Goal: Transaction & Acquisition: Purchase product/service

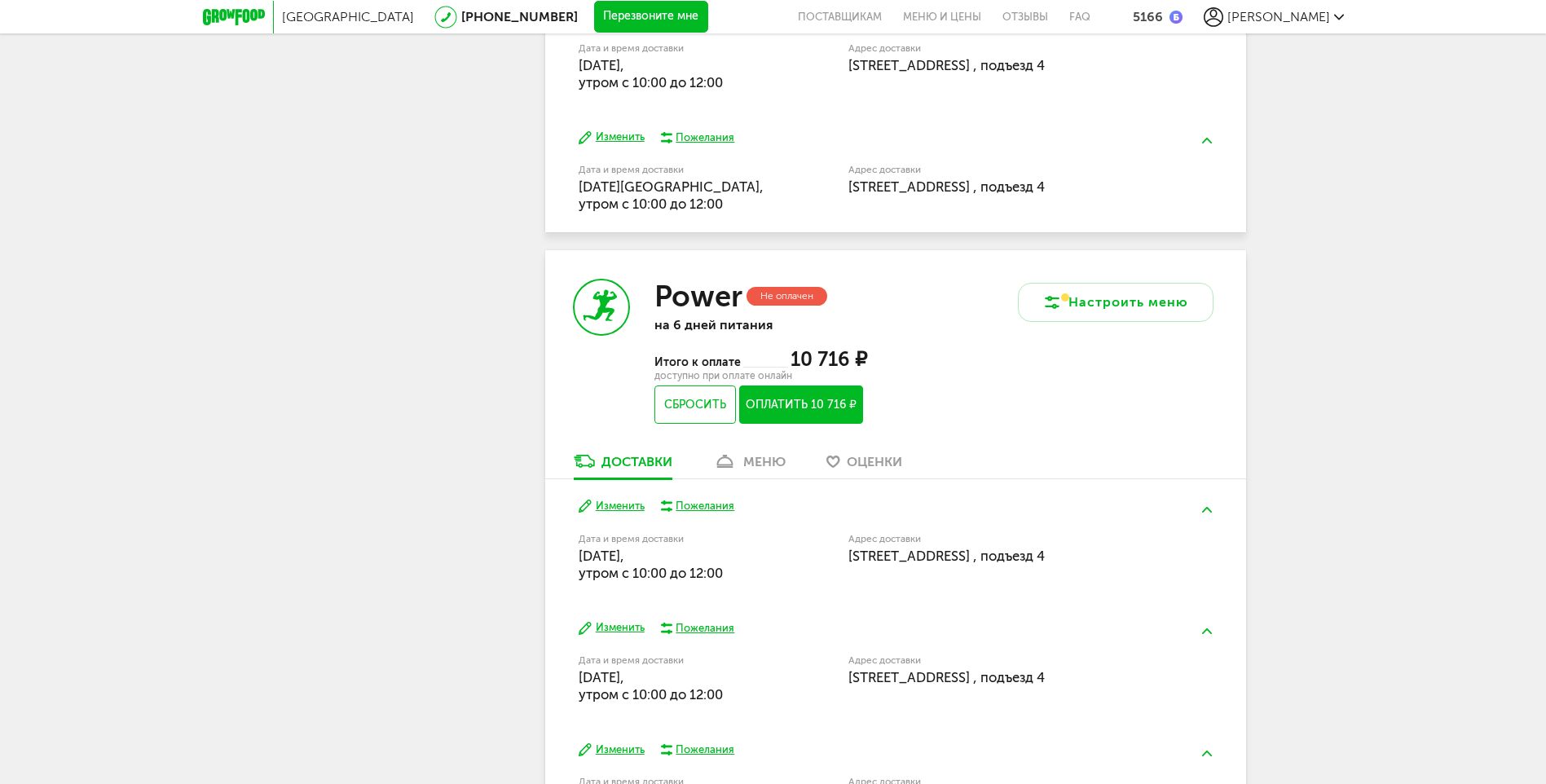
scroll to position [1039, 0]
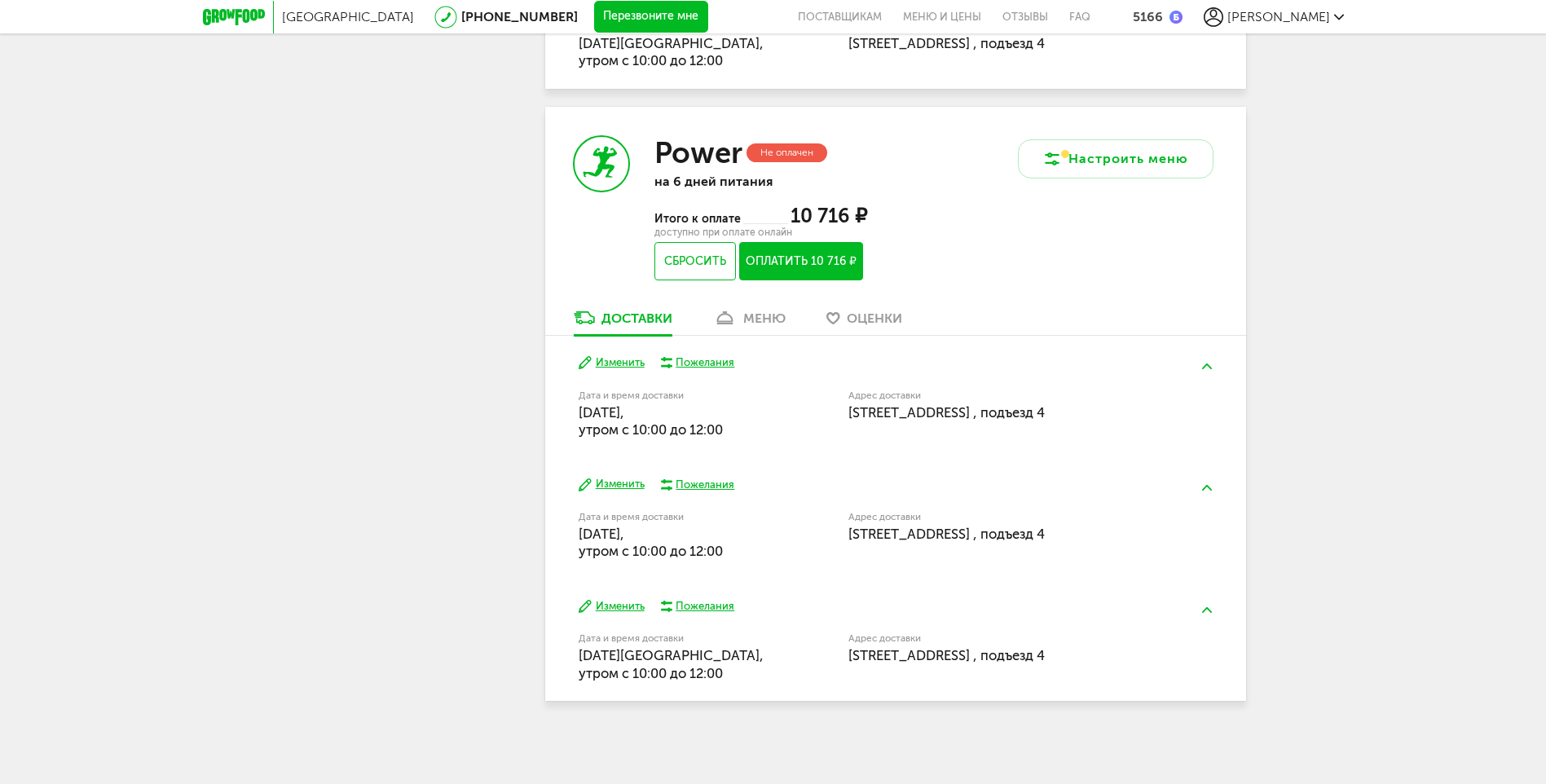
click at [758, 321] on div "меню" at bounding box center [764, 318] width 43 height 15
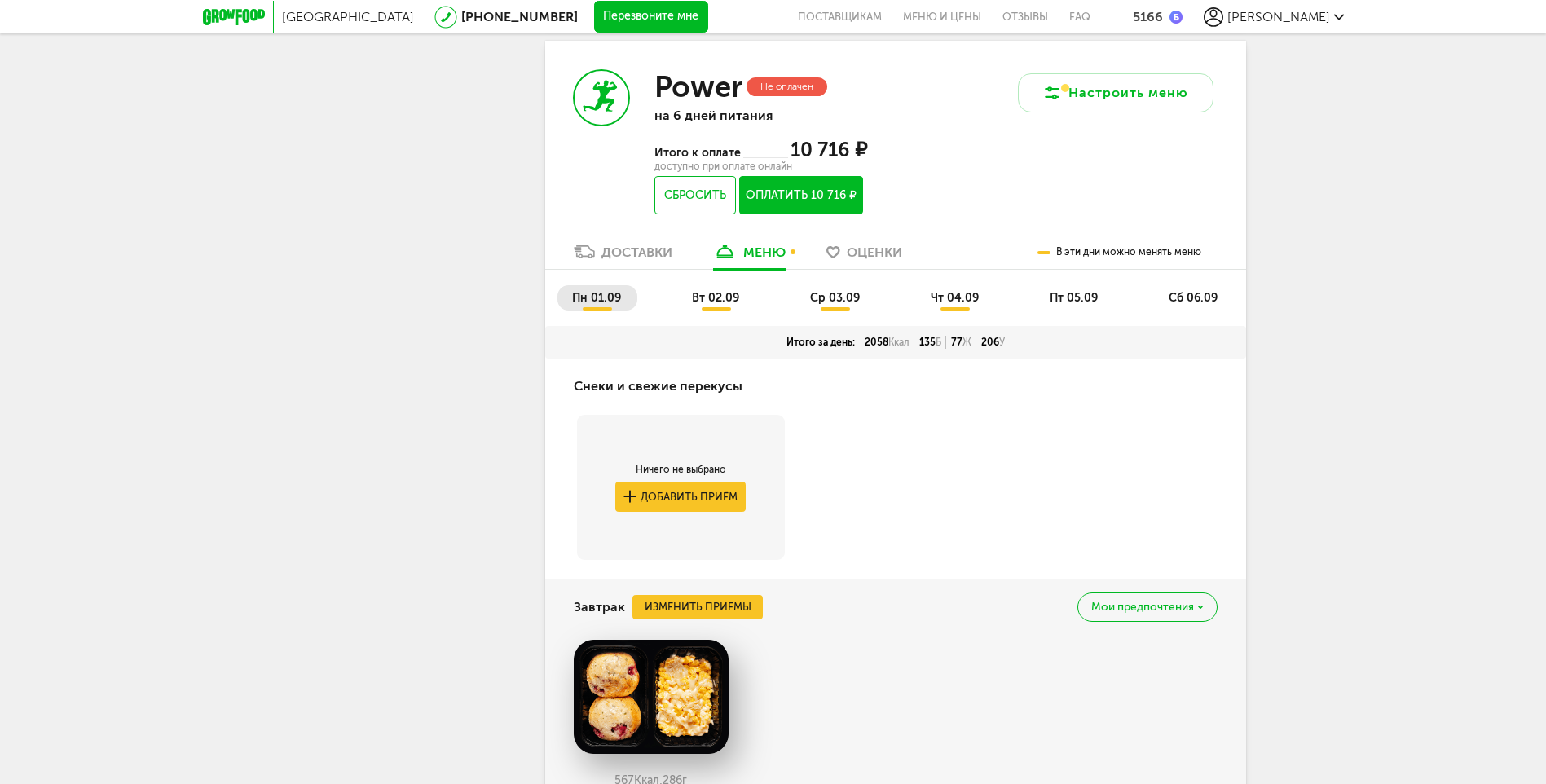
scroll to position [1432, 0]
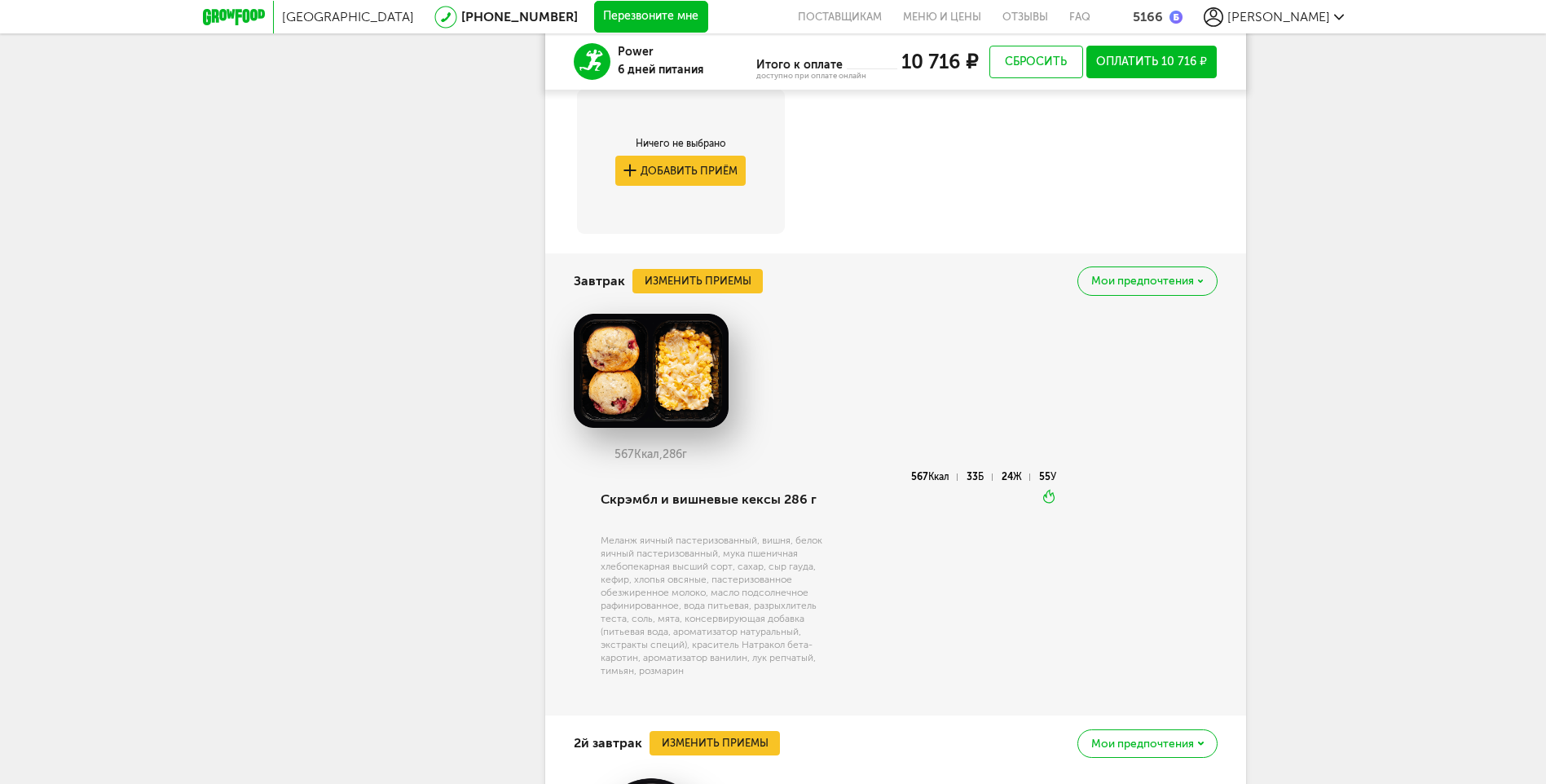
click at [1133, 284] on span "Мои предпочтения" at bounding box center [1143, 281] width 103 height 12
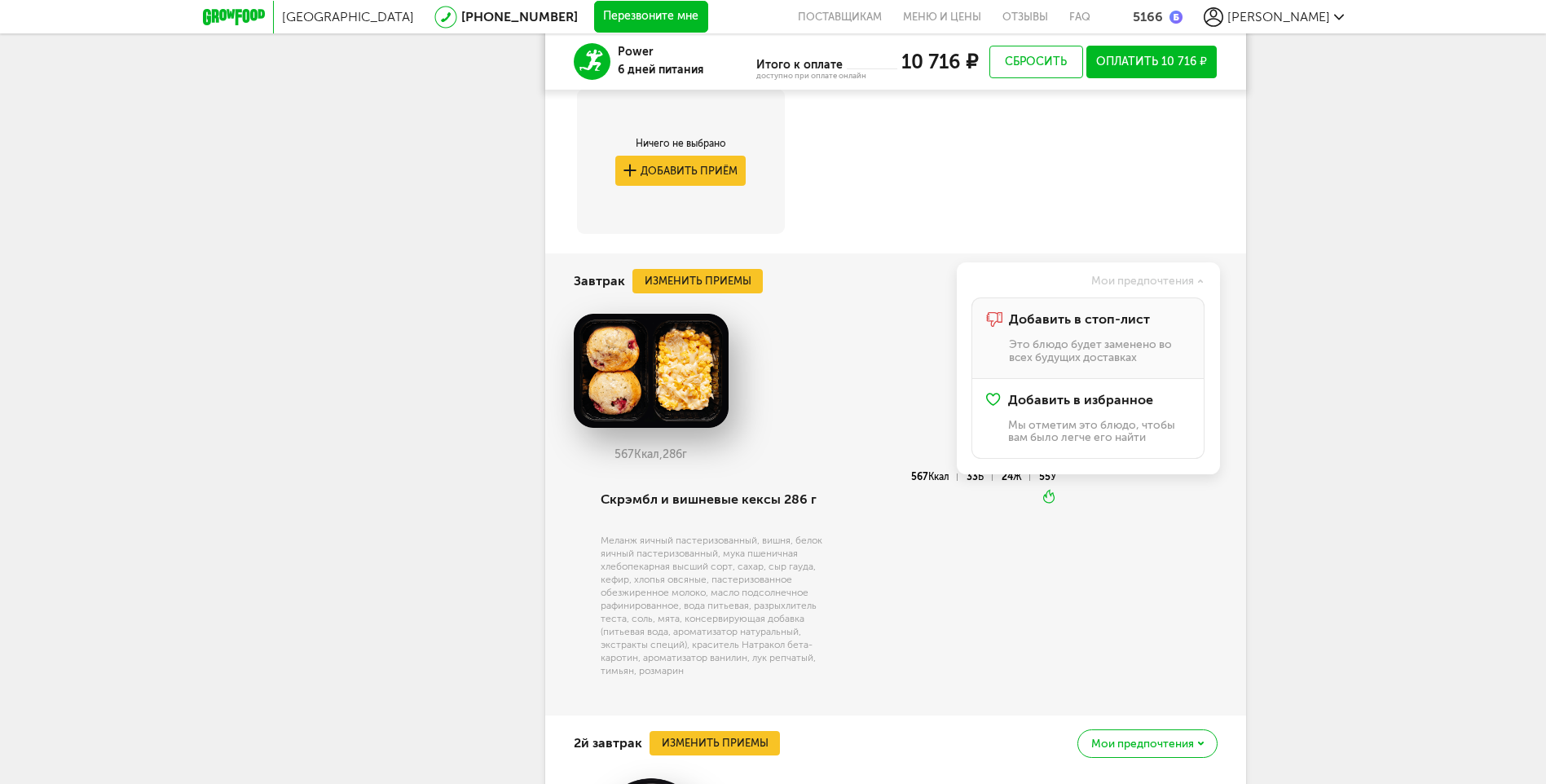
click at [1120, 334] on div "Добавить в стоп-лист Это блюдо будет заменено во всех будущих доставках" at bounding box center [1098, 337] width 180 height 51
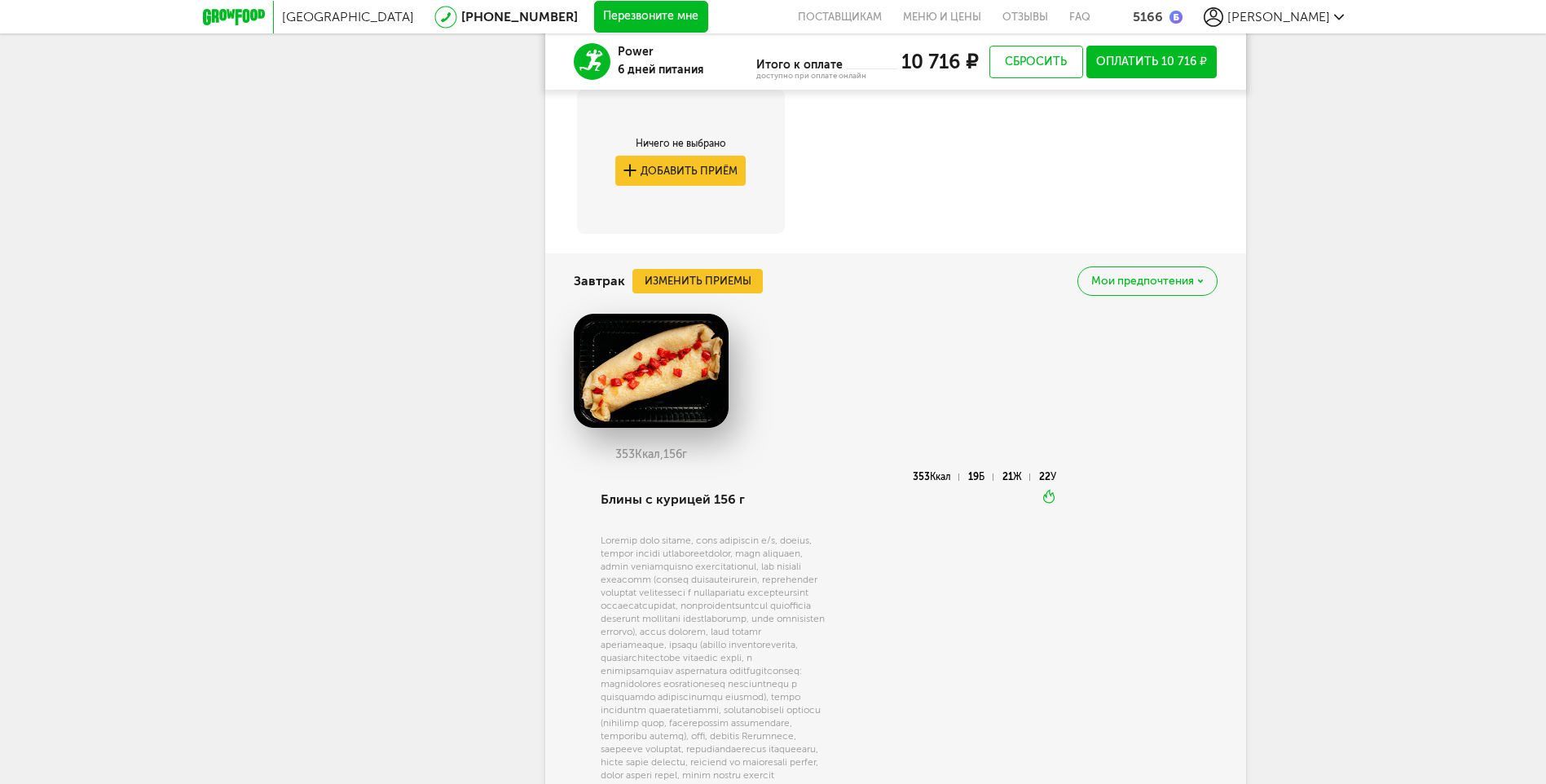
click at [1134, 286] on span "Мои предпочтения" at bounding box center [1143, 281] width 103 height 12
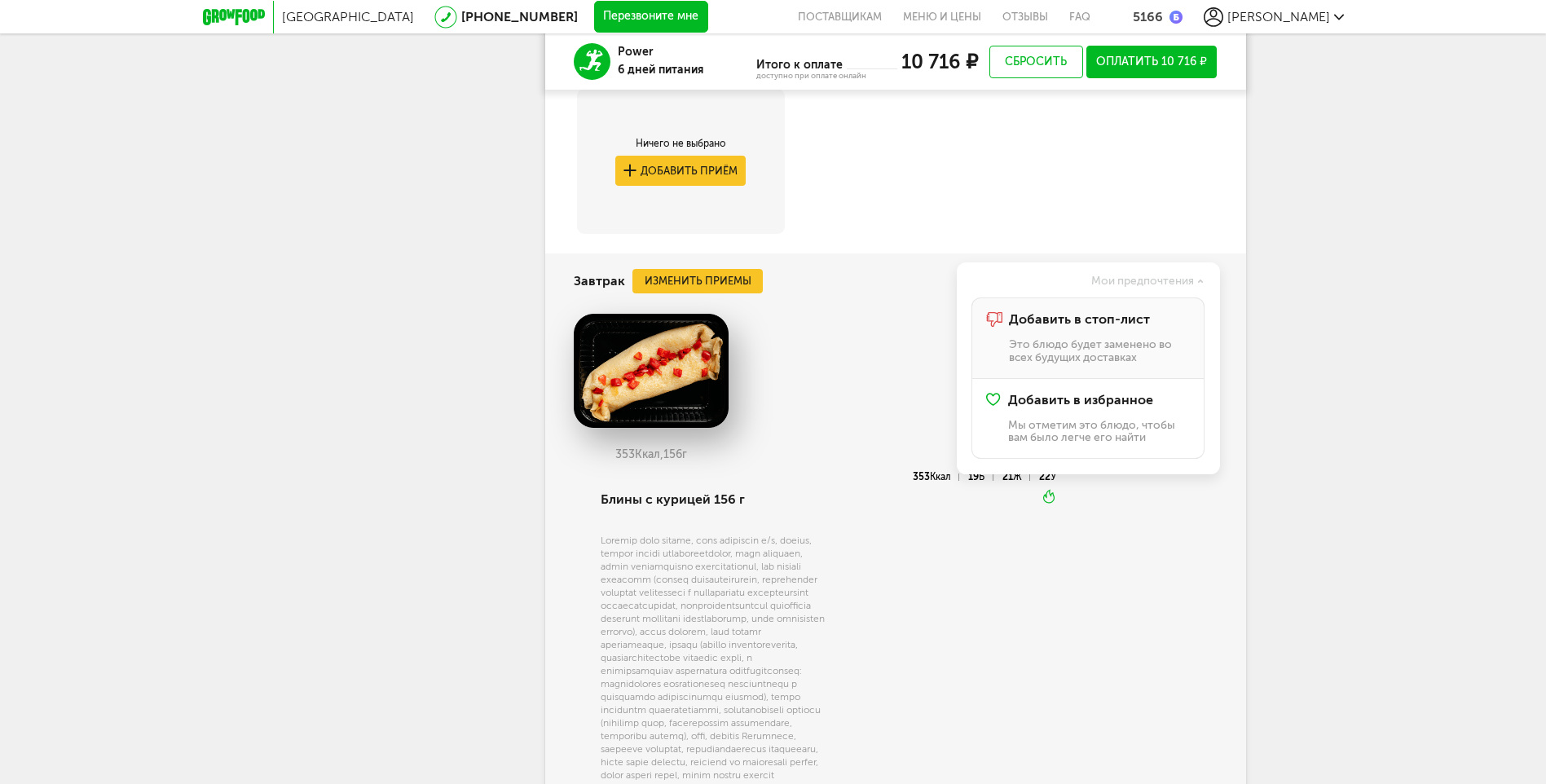
click at [1110, 336] on div "Добавить в стоп-лист Это блюдо будет заменено во всех будущих доставках" at bounding box center [1098, 337] width 180 height 51
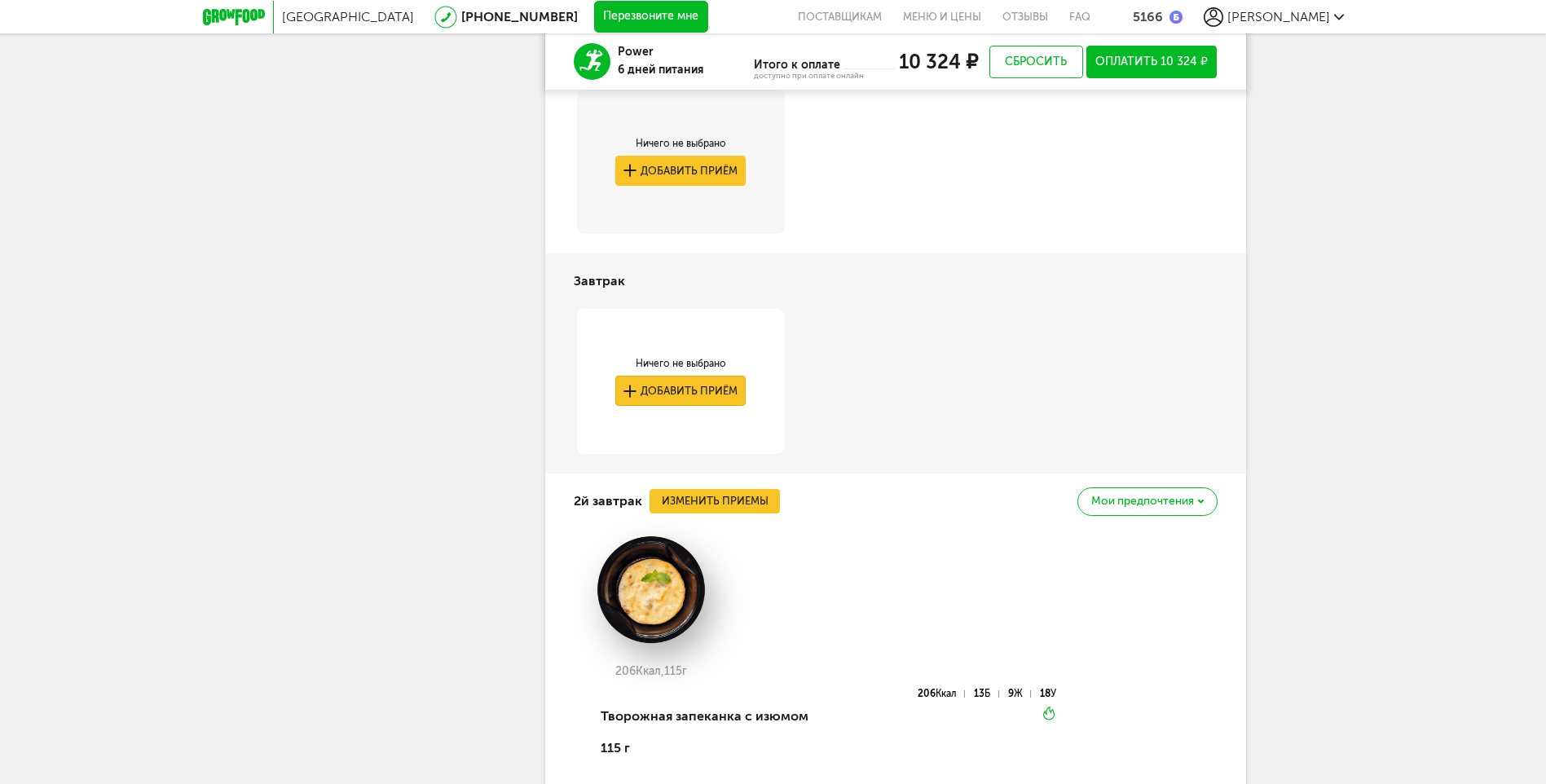
click at [710, 387] on button "Добавить приём" at bounding box center [681, 391] width 131 height 30
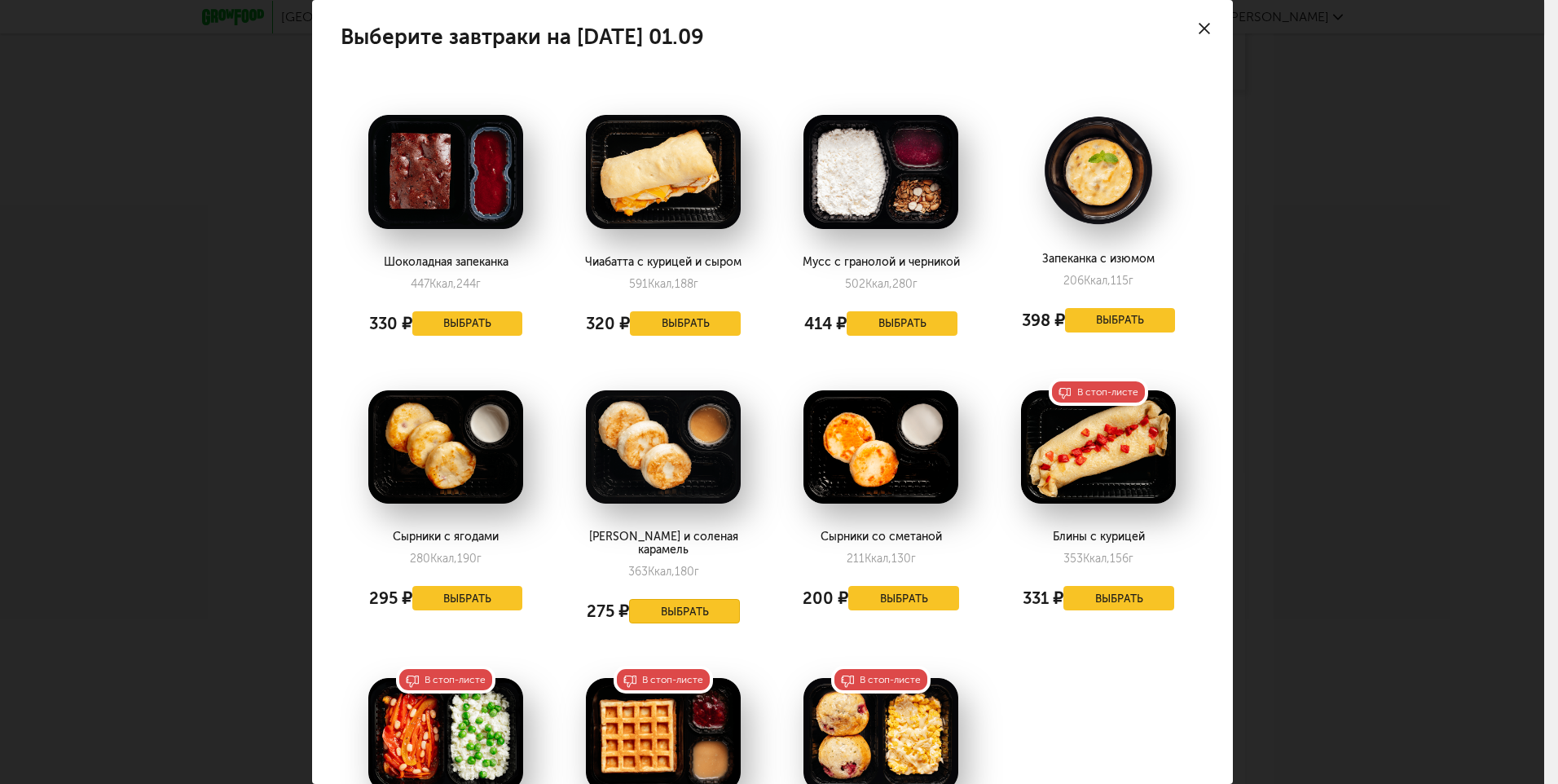
click at [701, 599] on button "Выбрать" at bounding box center [684, 611] width 110 height 24
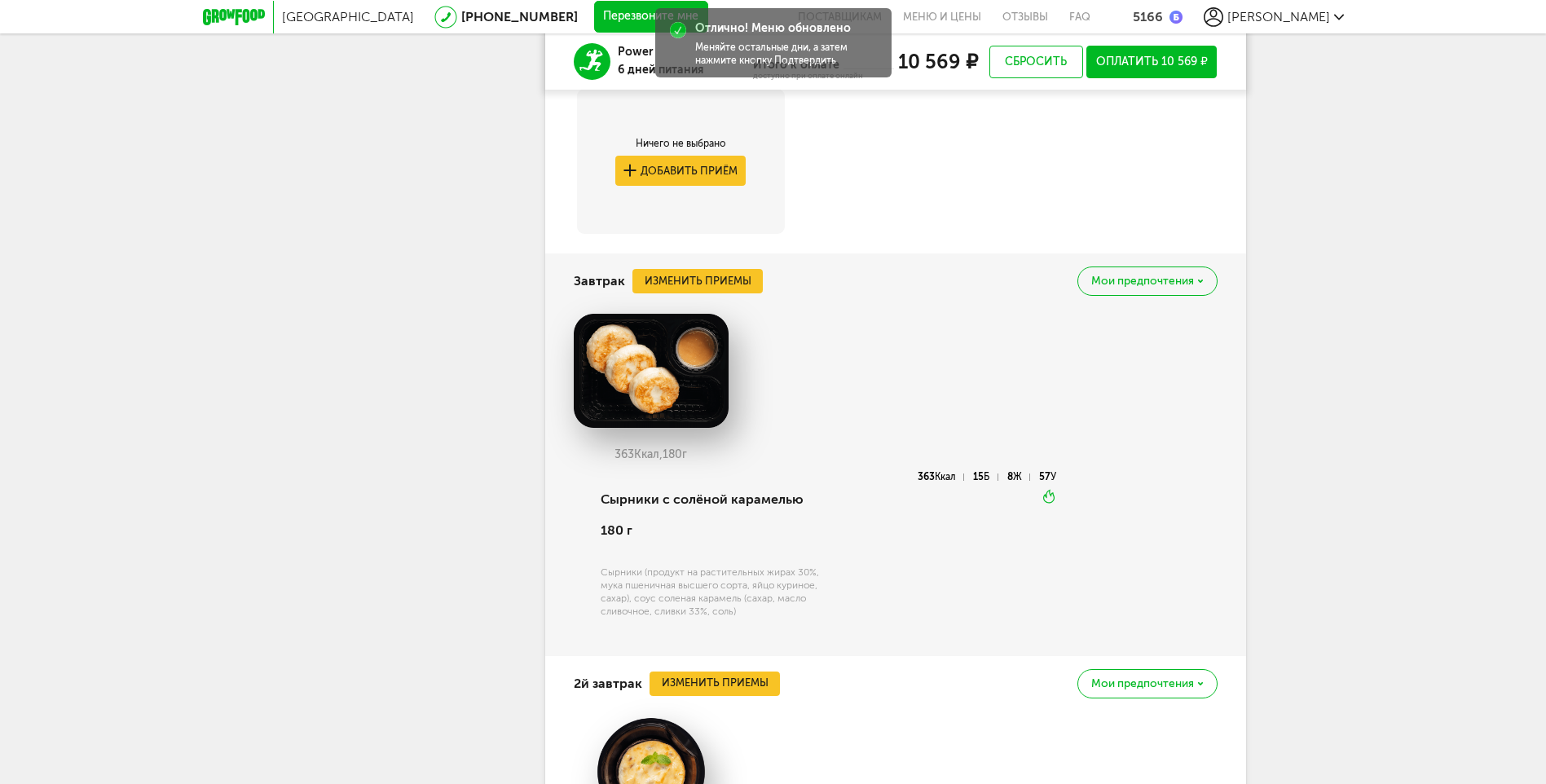
scroll to position [1757, 0]
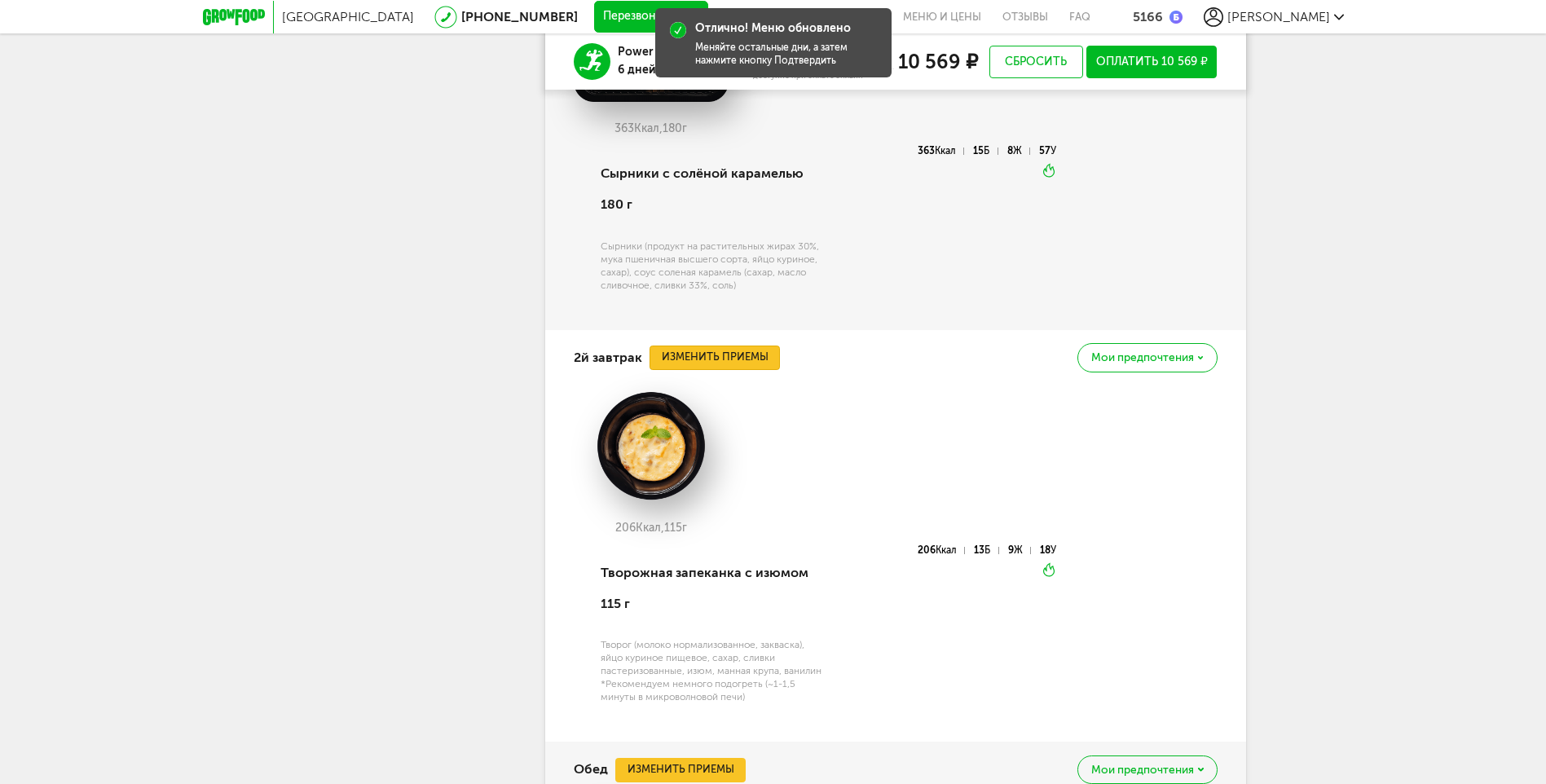
click at [723, 354] on button "Изменить приемы" at bounding box center [715, 357] width 131 height 24
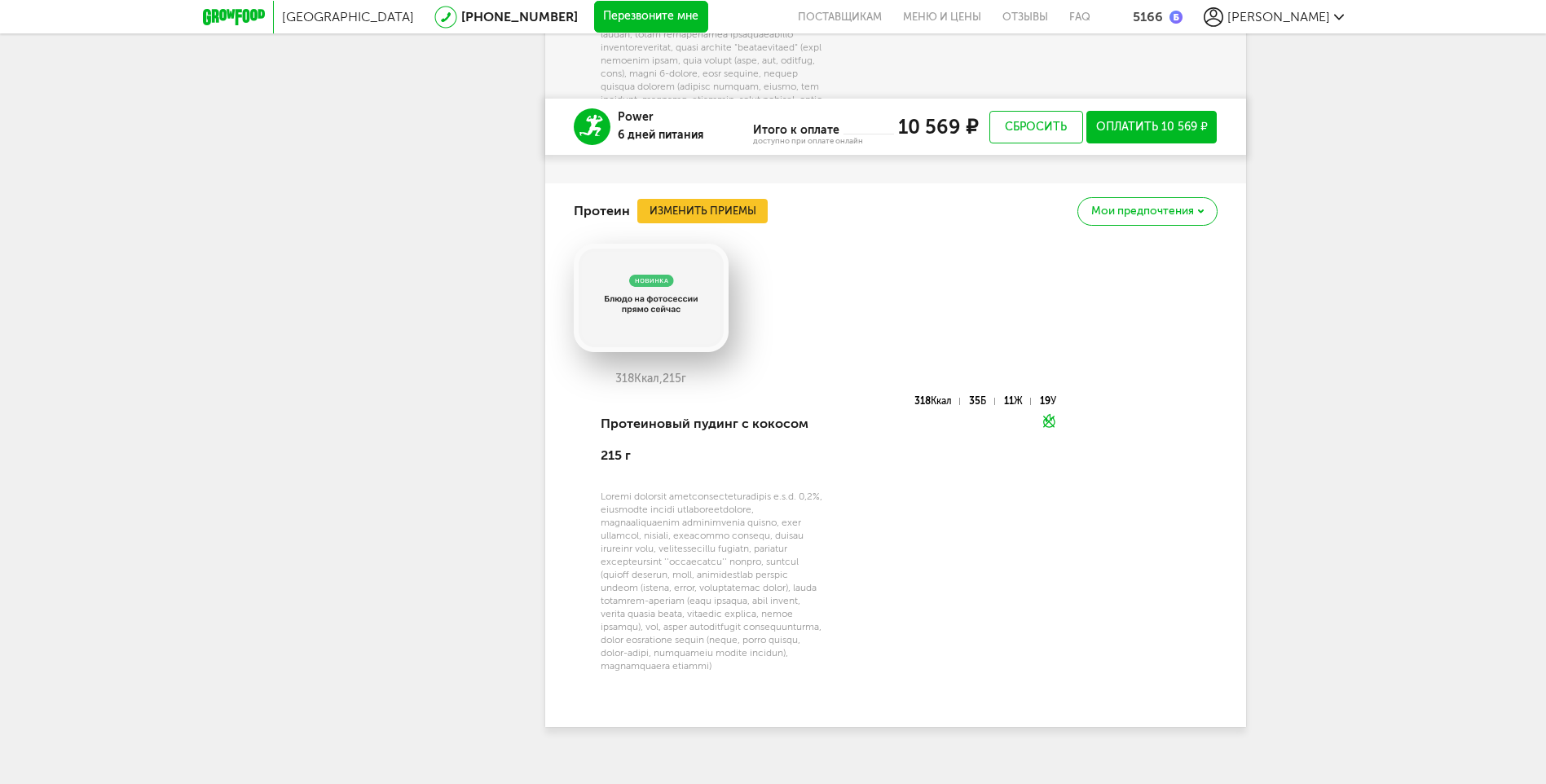
scroll to position [3859, 0]
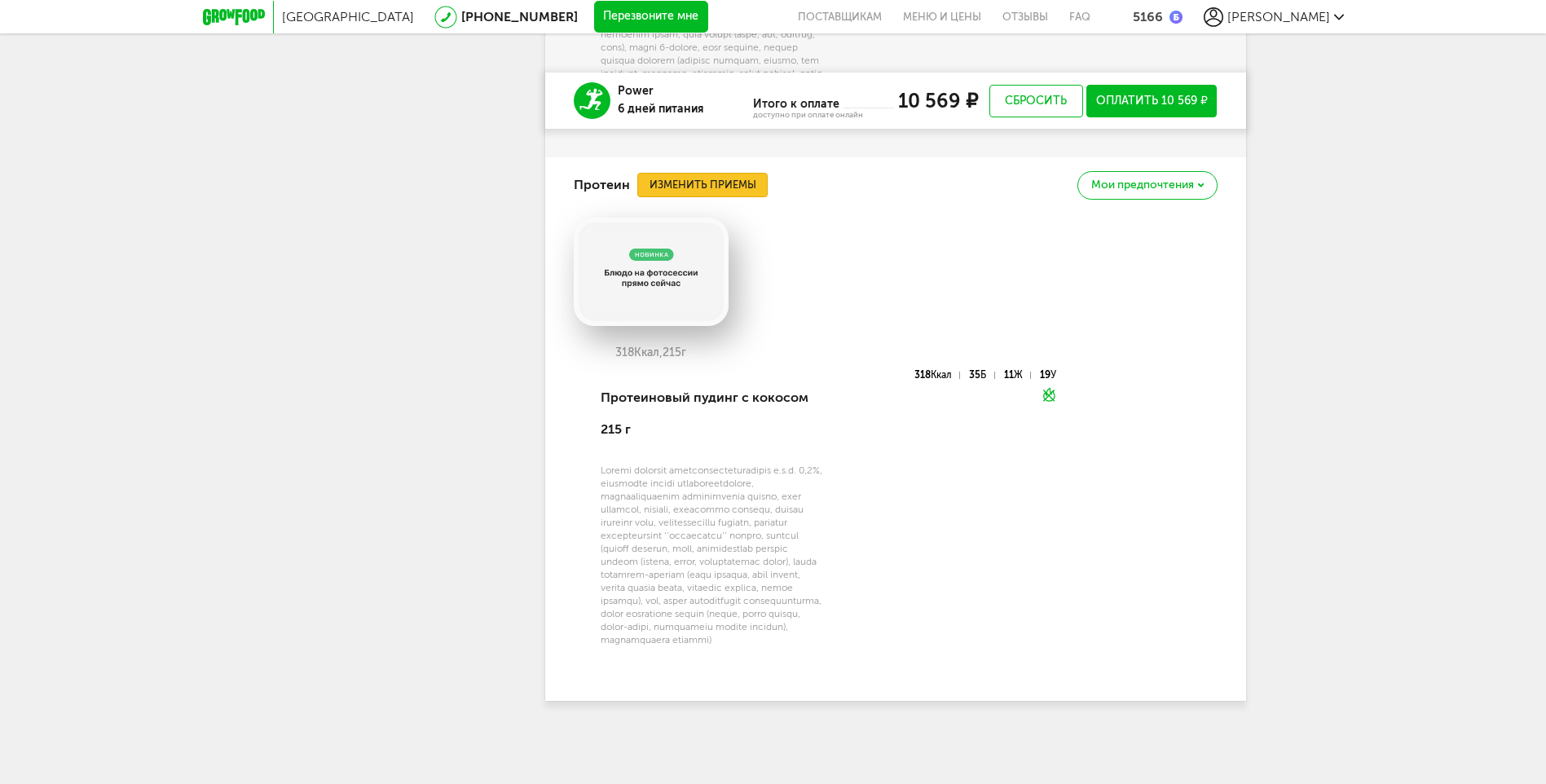
click at [749, 172] on button "Изменить приемы" at bounding box center [702, 184] width 131 height 24
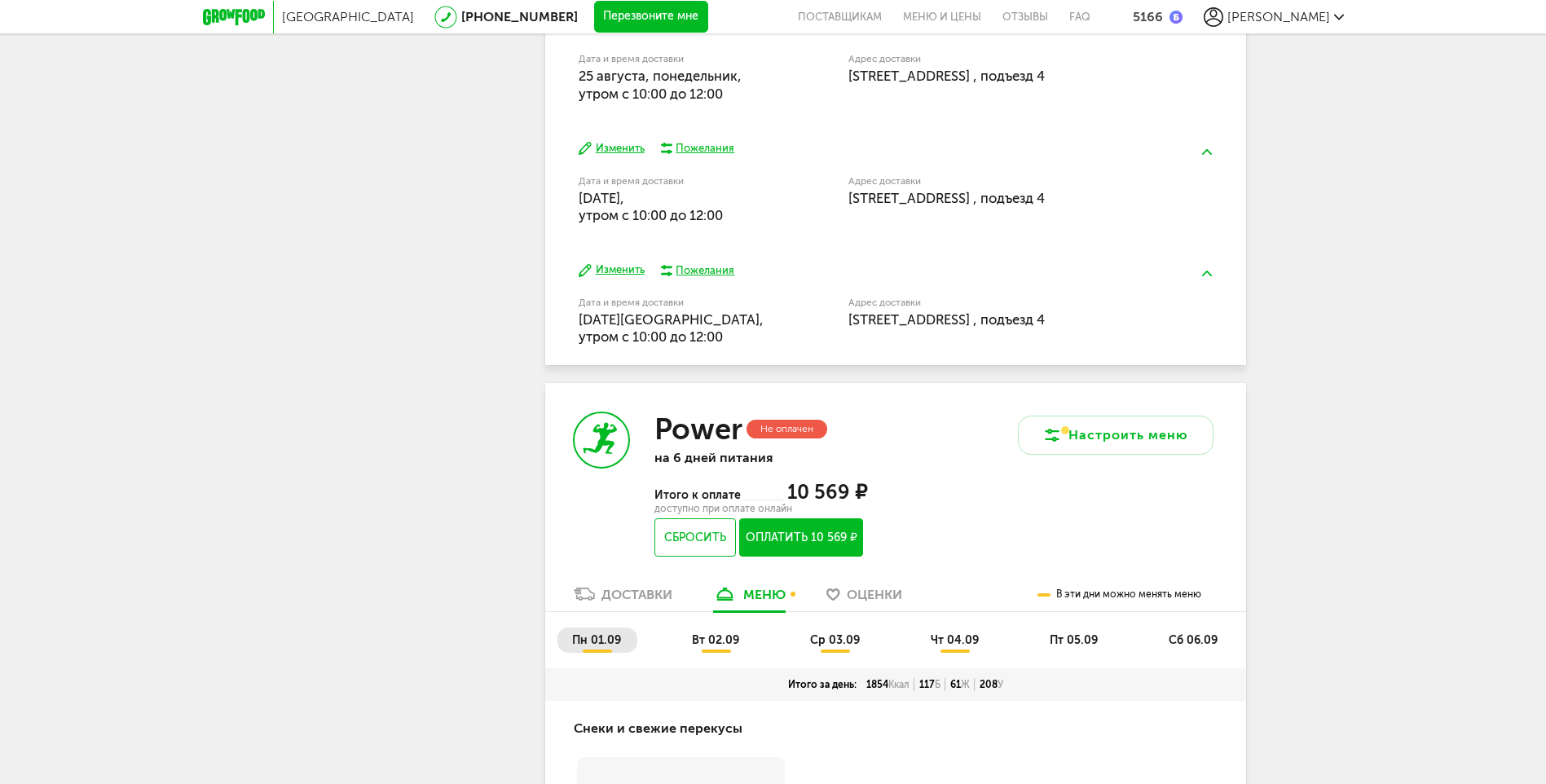
scroll to position [1007, 0]
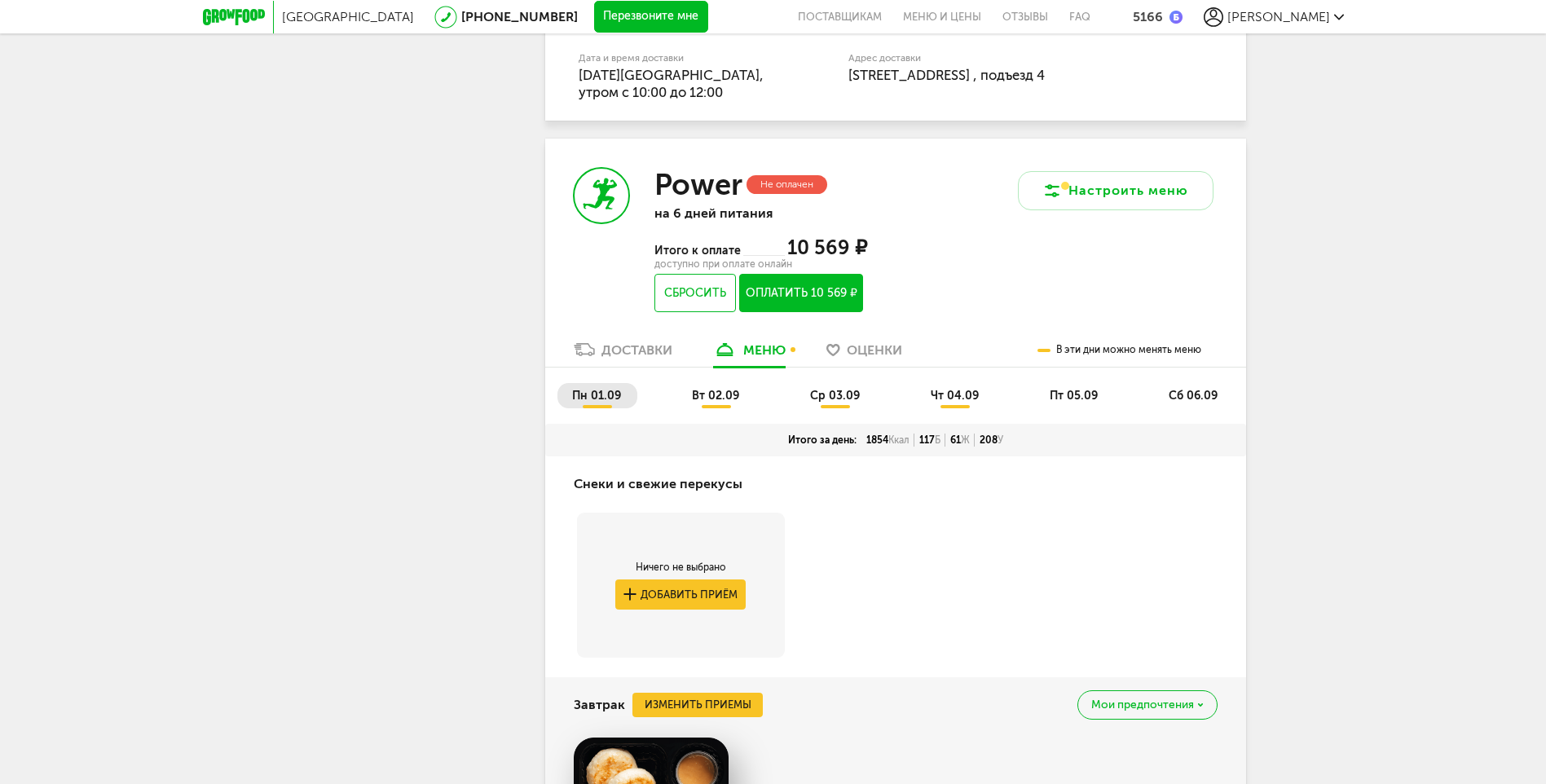
click at [711, 389] on span "вт 02.09" at bounding box center [716, 395] width 47 height 14
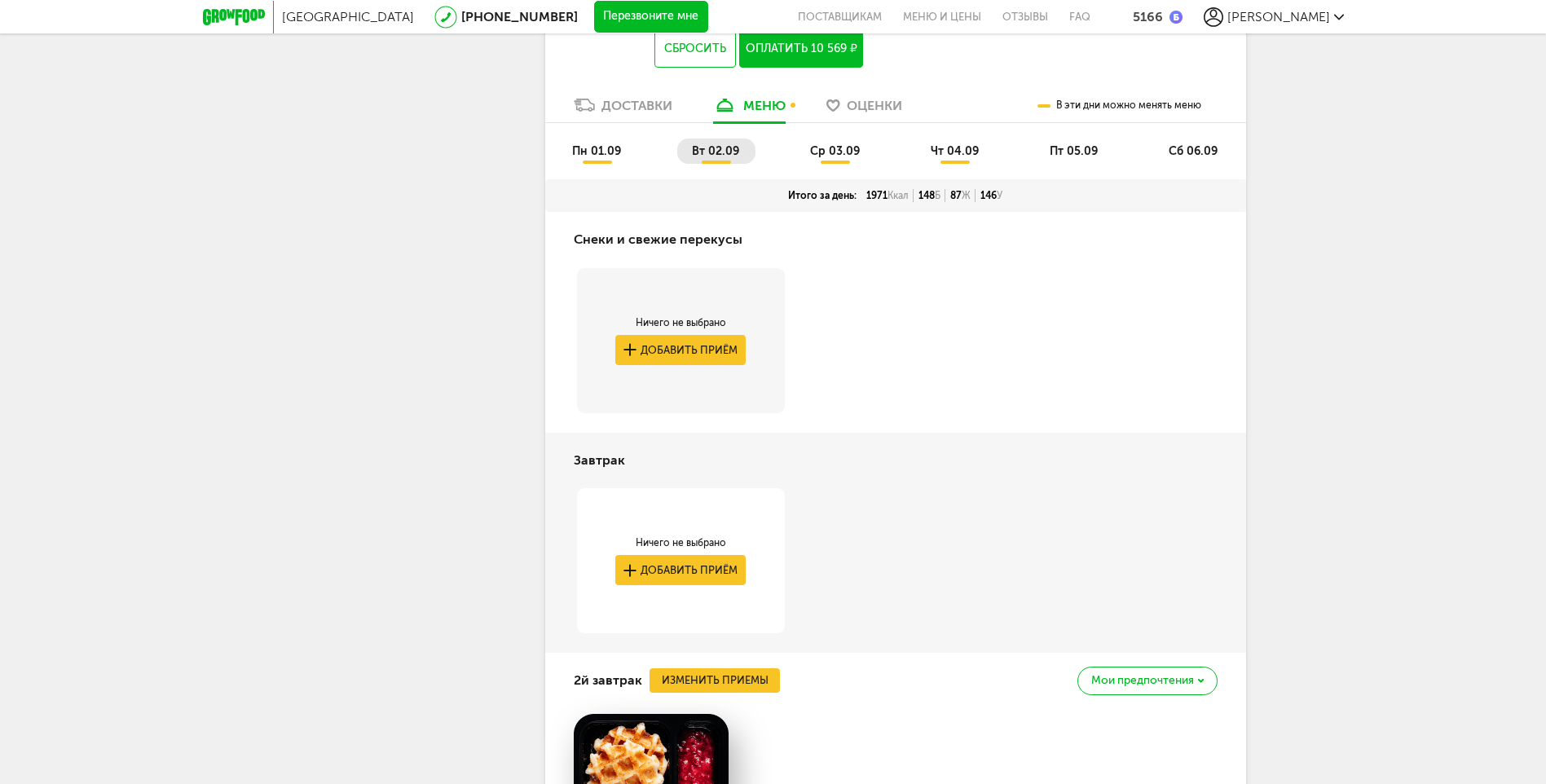
scroll to position [1415, 0]
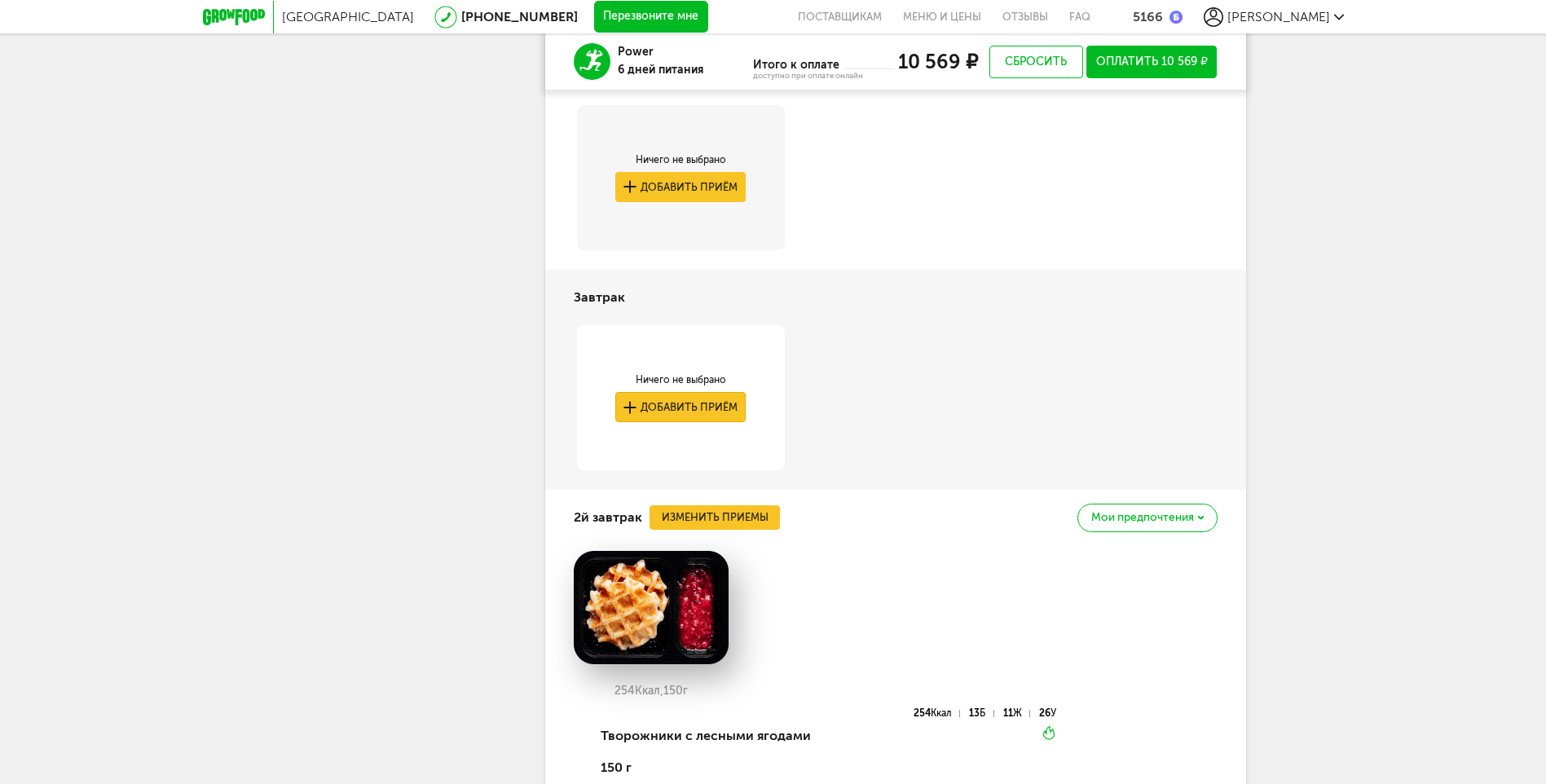
click at [696, 412] on button "Добавить приём" at bounding box center [681, 407] width 131 height 30
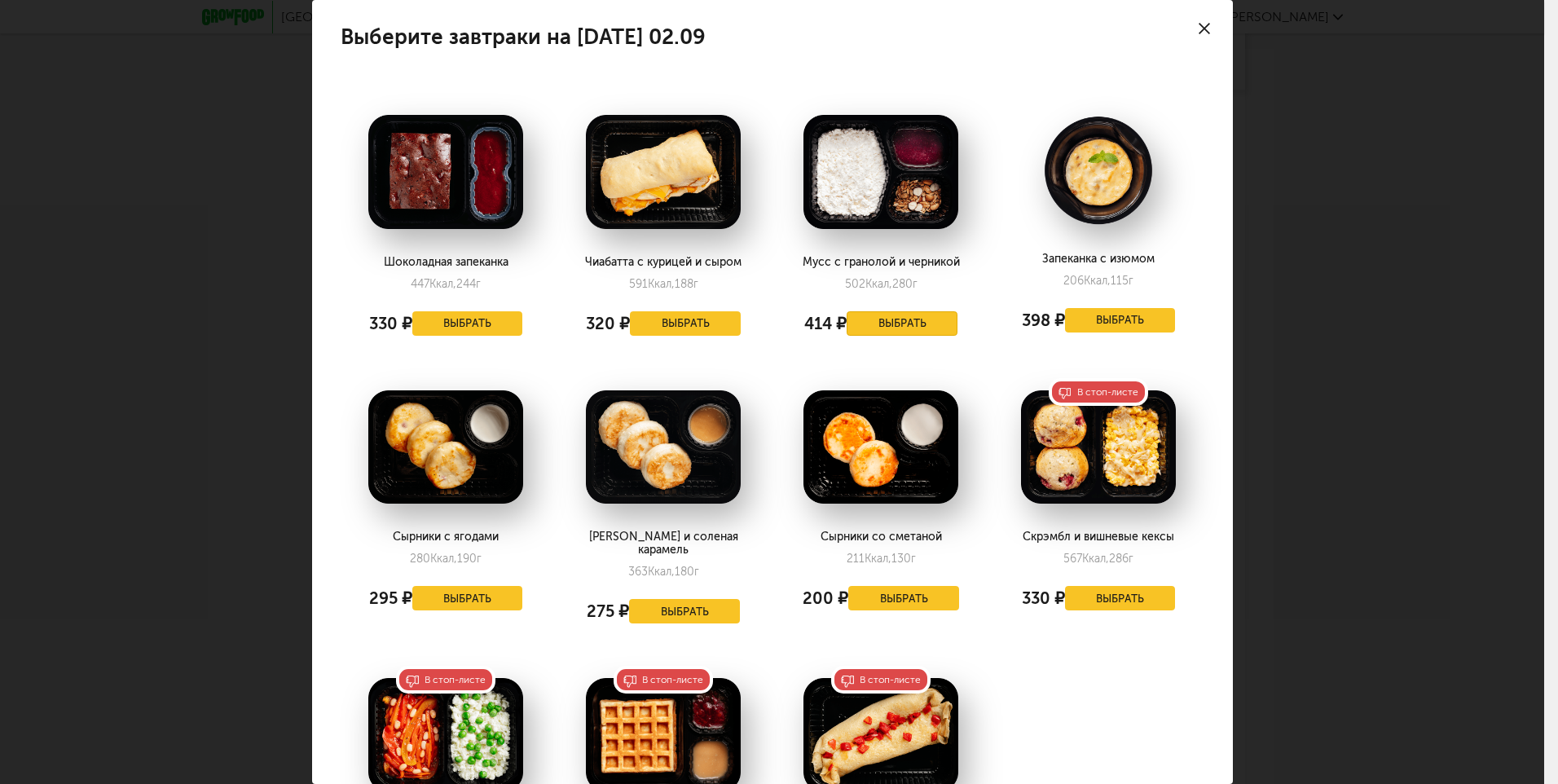
click at [891, 324] on button "Выбрать" at bounding box center [902, 323] width 110 height 24
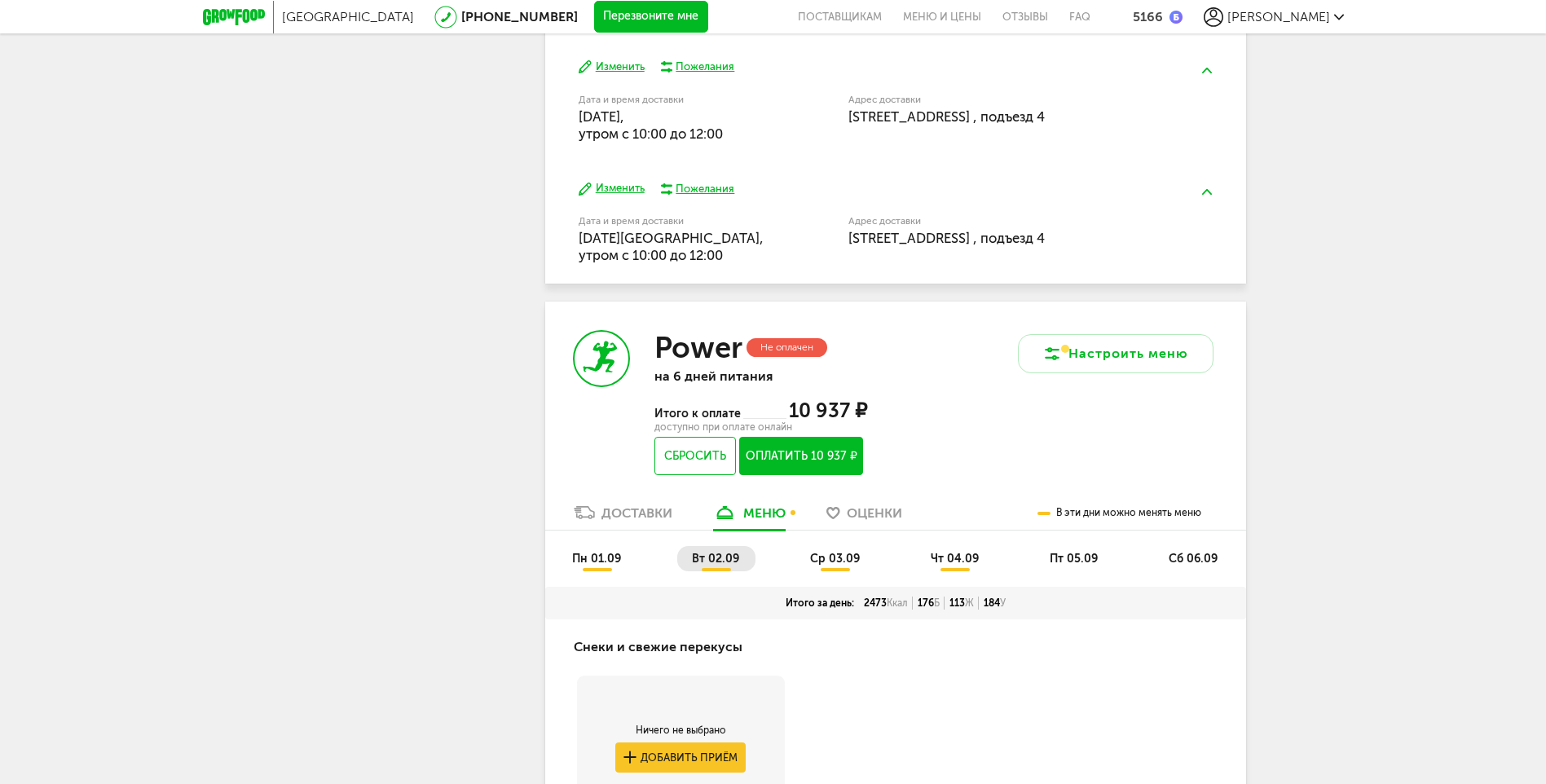
scroll to position [1007, 0]
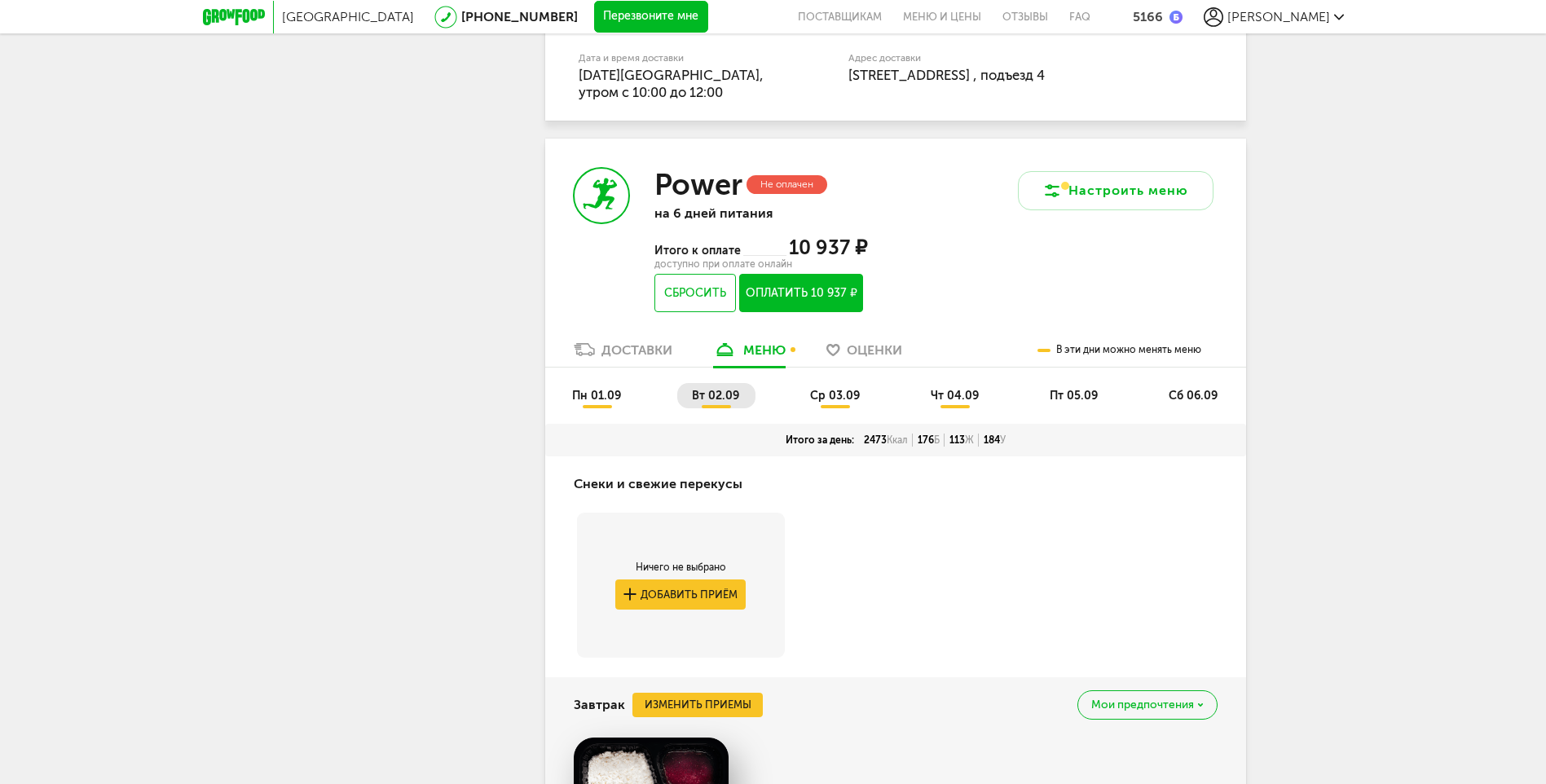
click at [843, 388] on span "ср 03.09" at bounding box center [835, 395] width 49 height 14
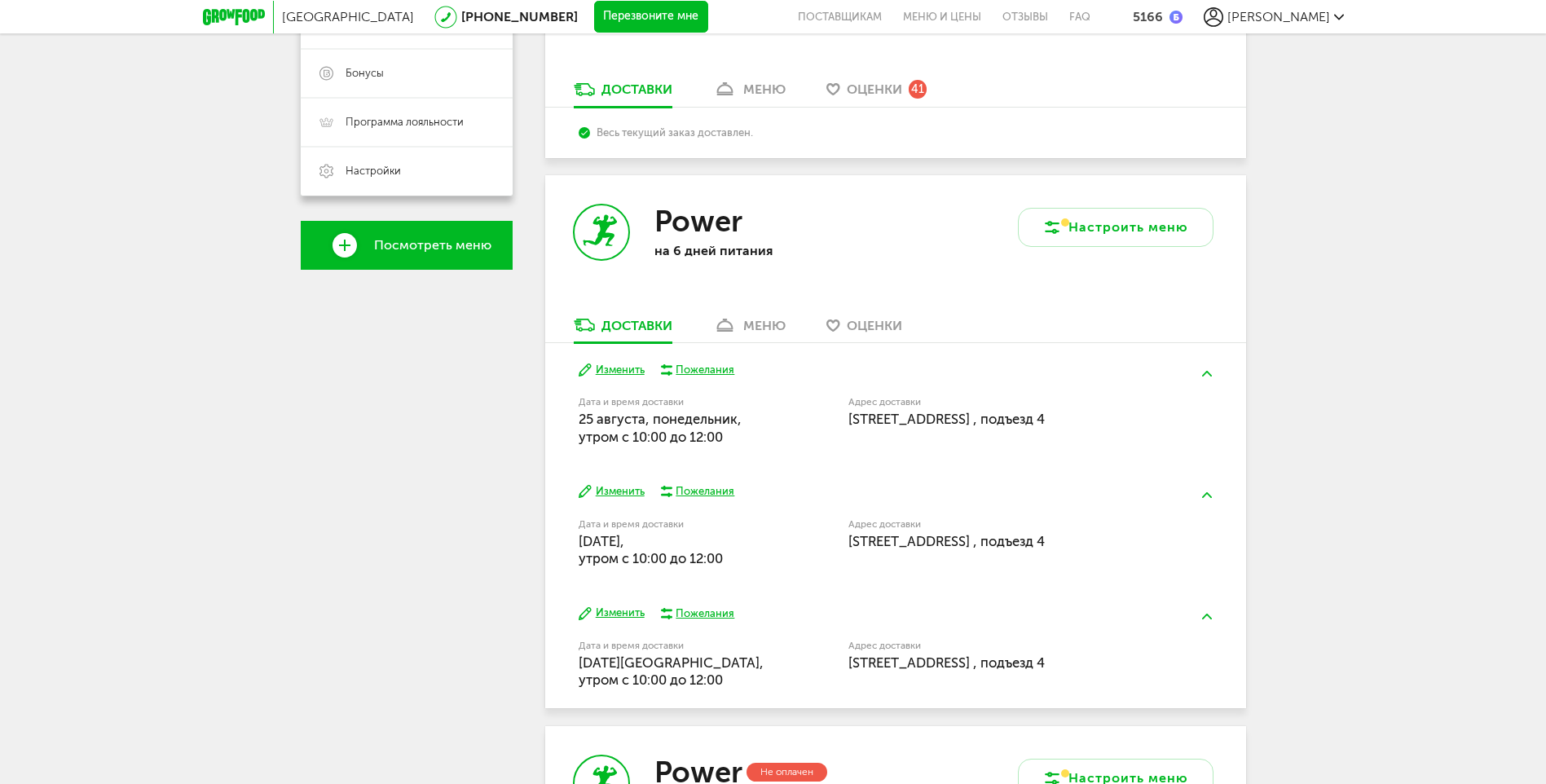
scroll to position [828, 0]
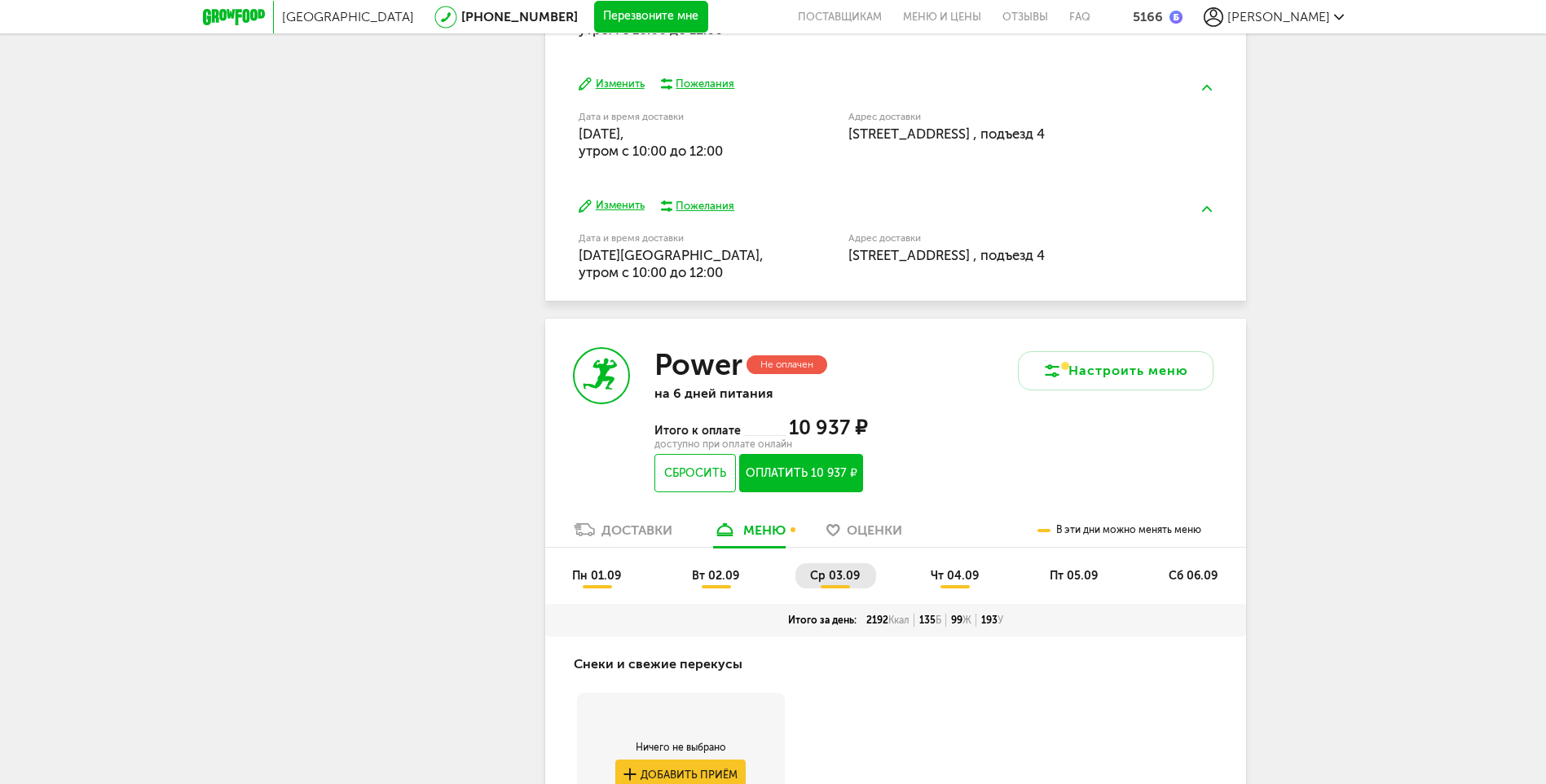
click at [968, 576] on span "чт 04.09" at bounding box center [954, 576] width 48 height 14
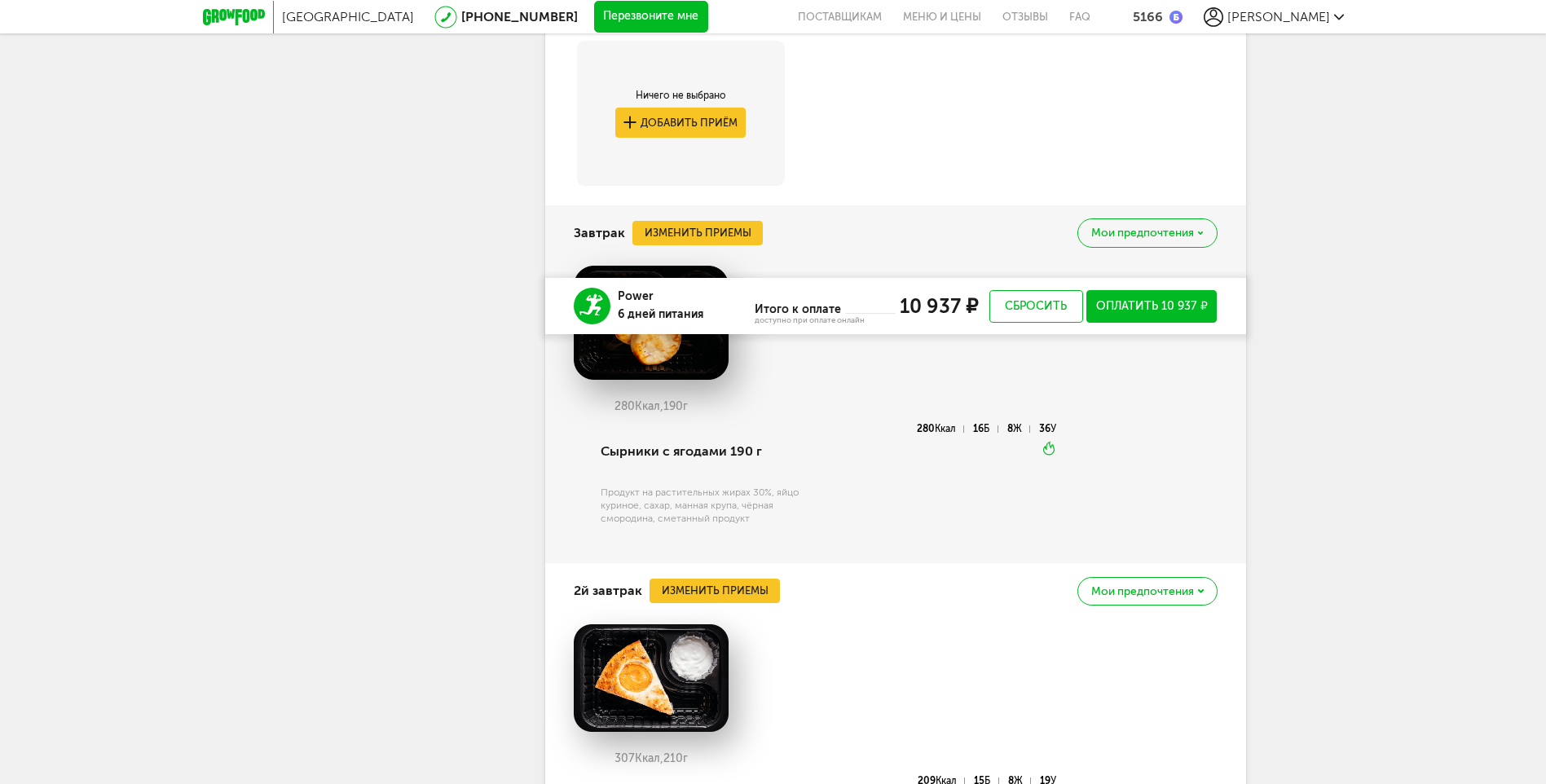
scroll to position [1806, 0]
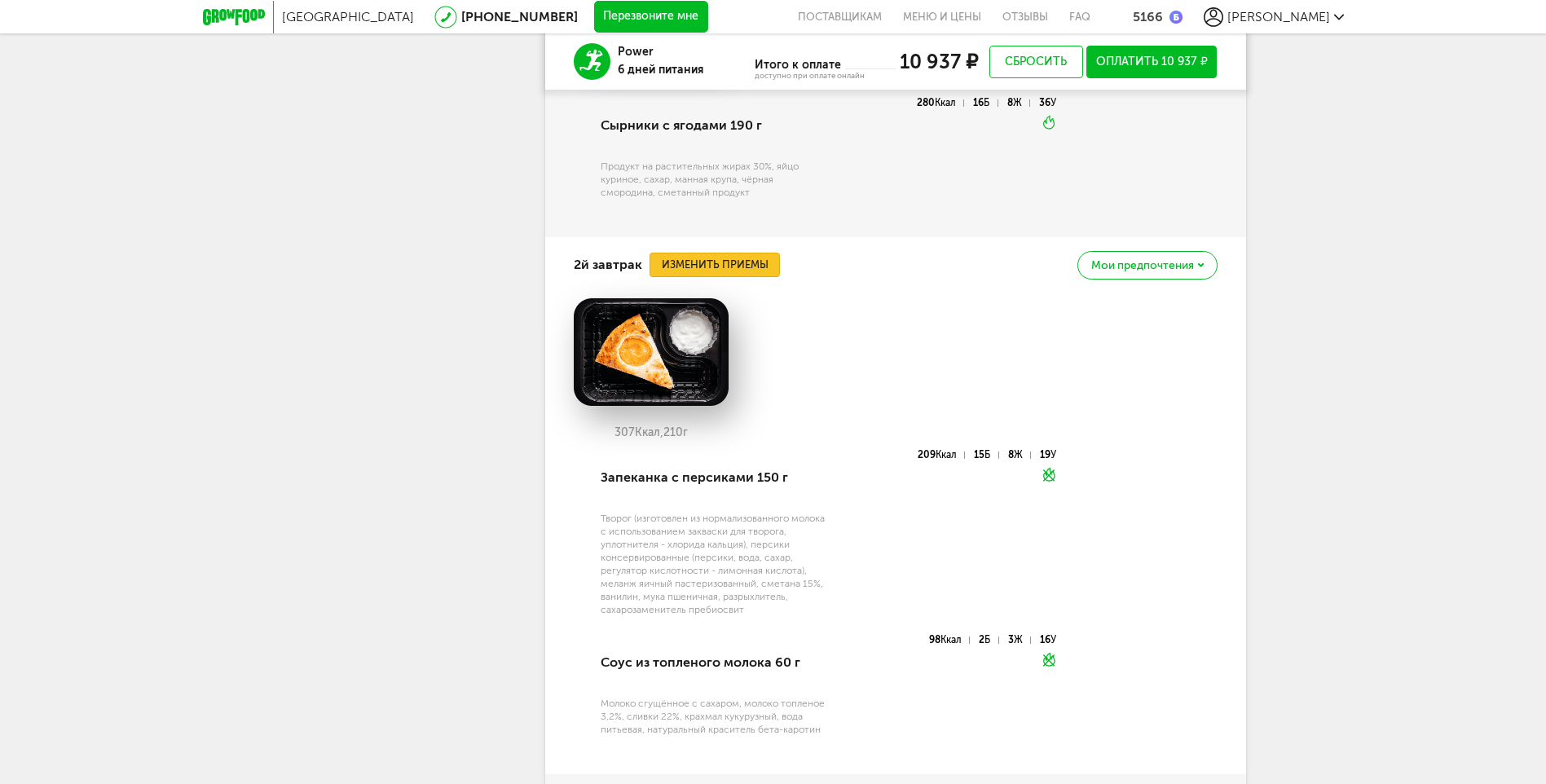
click at [737, 267] on button "Изменить приемы" at bounding box center [715, 264] width 131 height 24
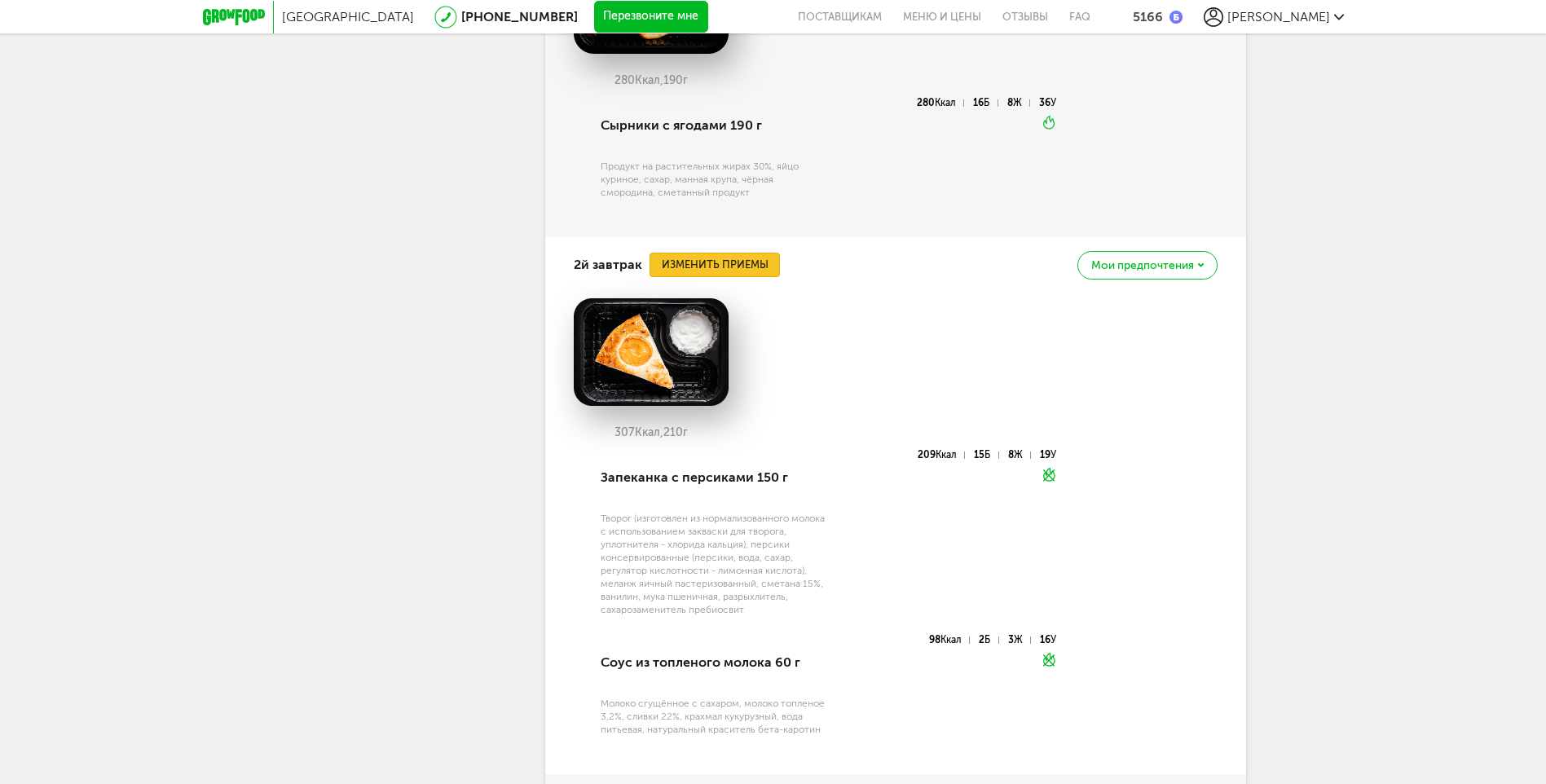
scroll to position [1479, 0]
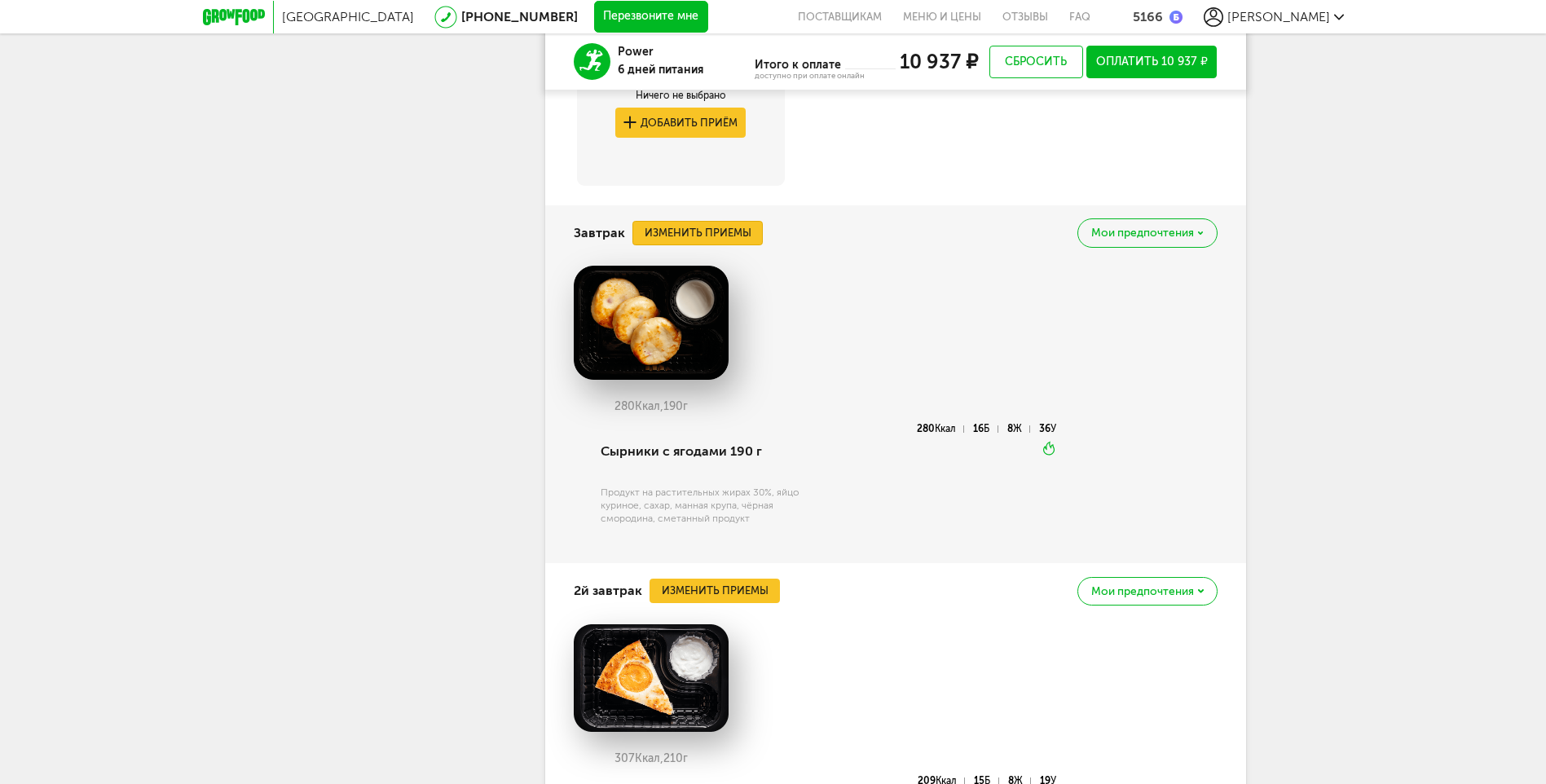
click at [752, 235] on button "Изменить приемы" at bounding box center [698, 233] width 131 height 24
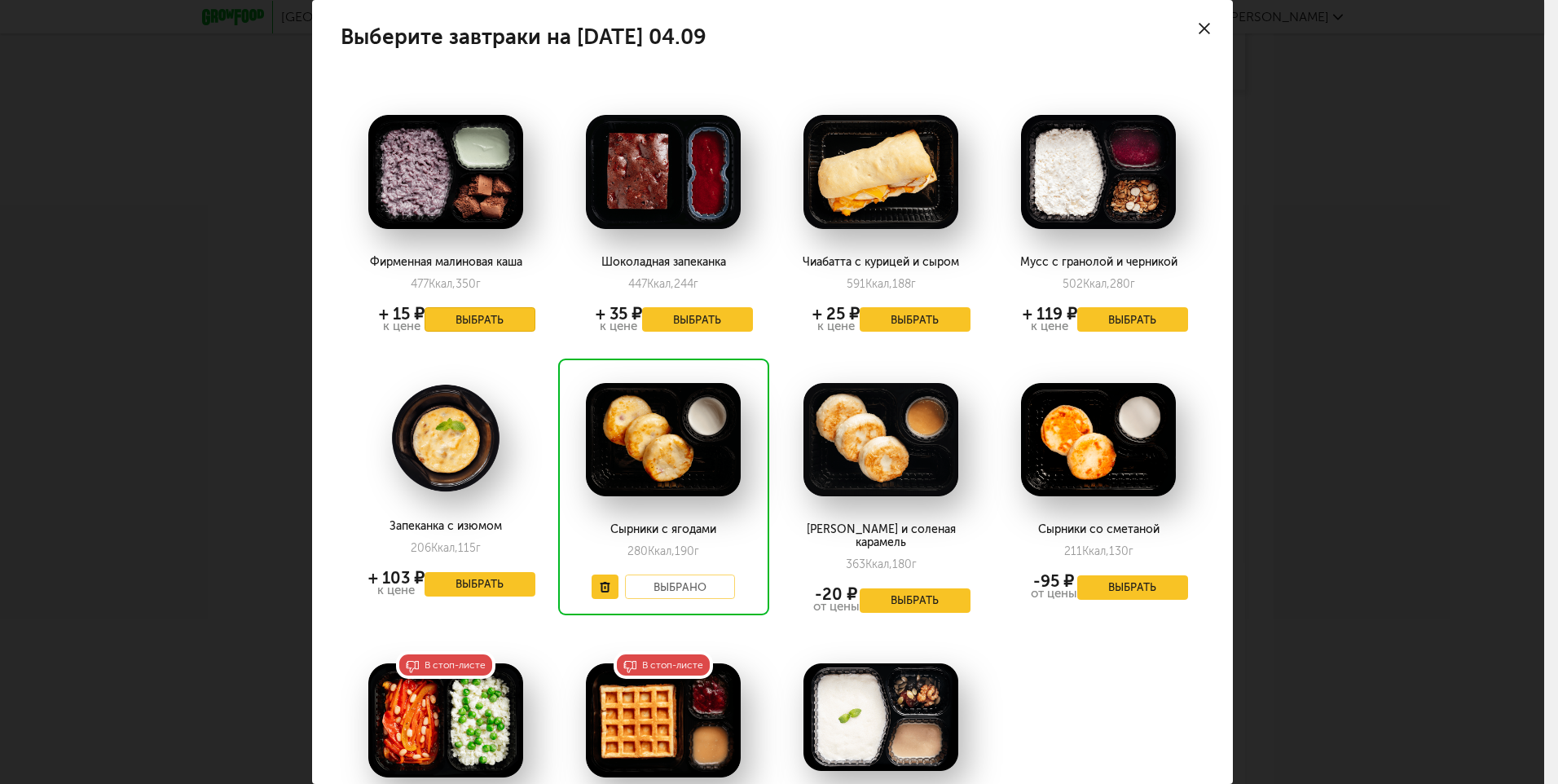
click at [462, 312] on button "Выбрать" at bounding box center [479, 319] width 110 height 24
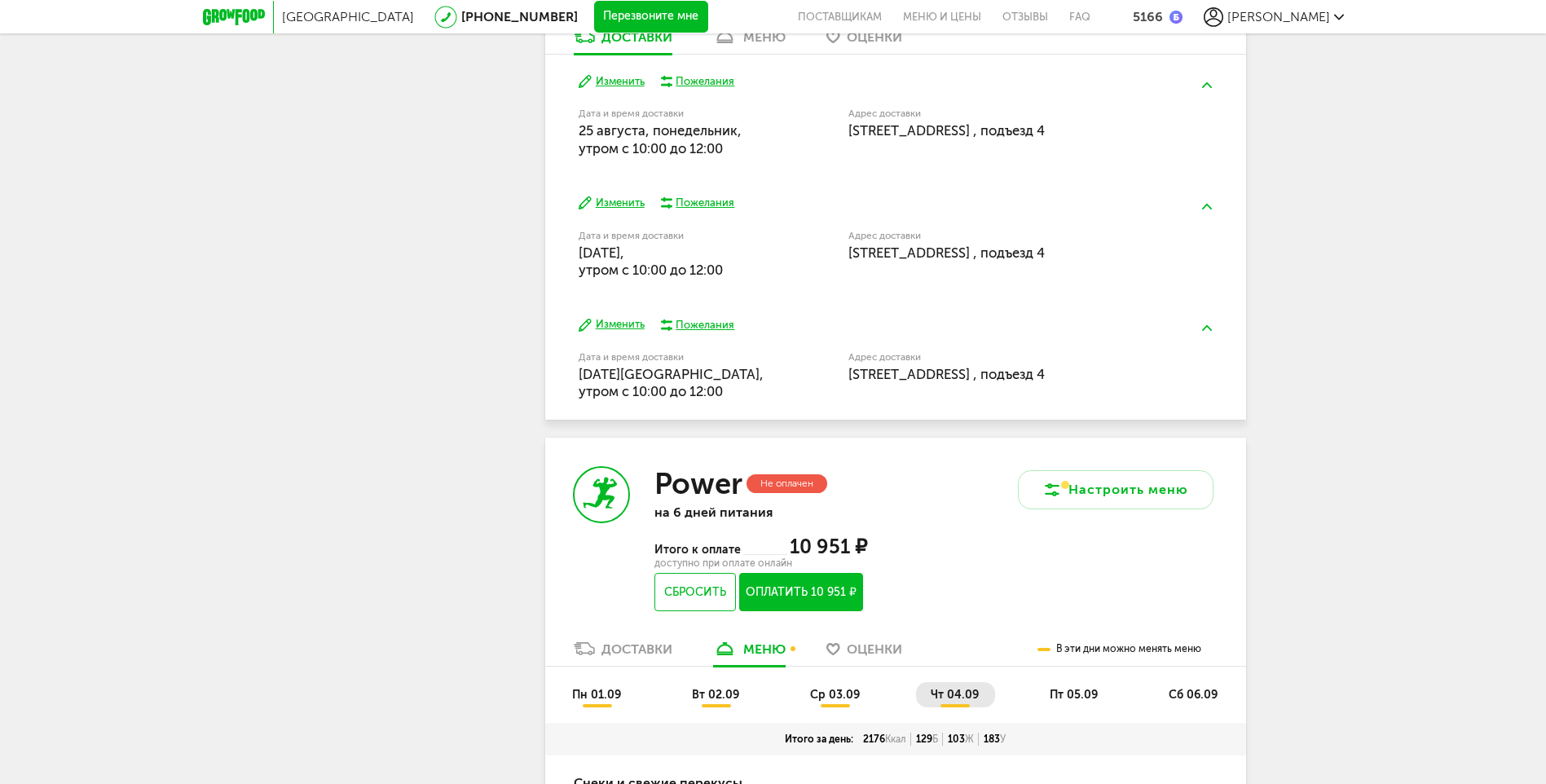
scroll to position [953, 0]
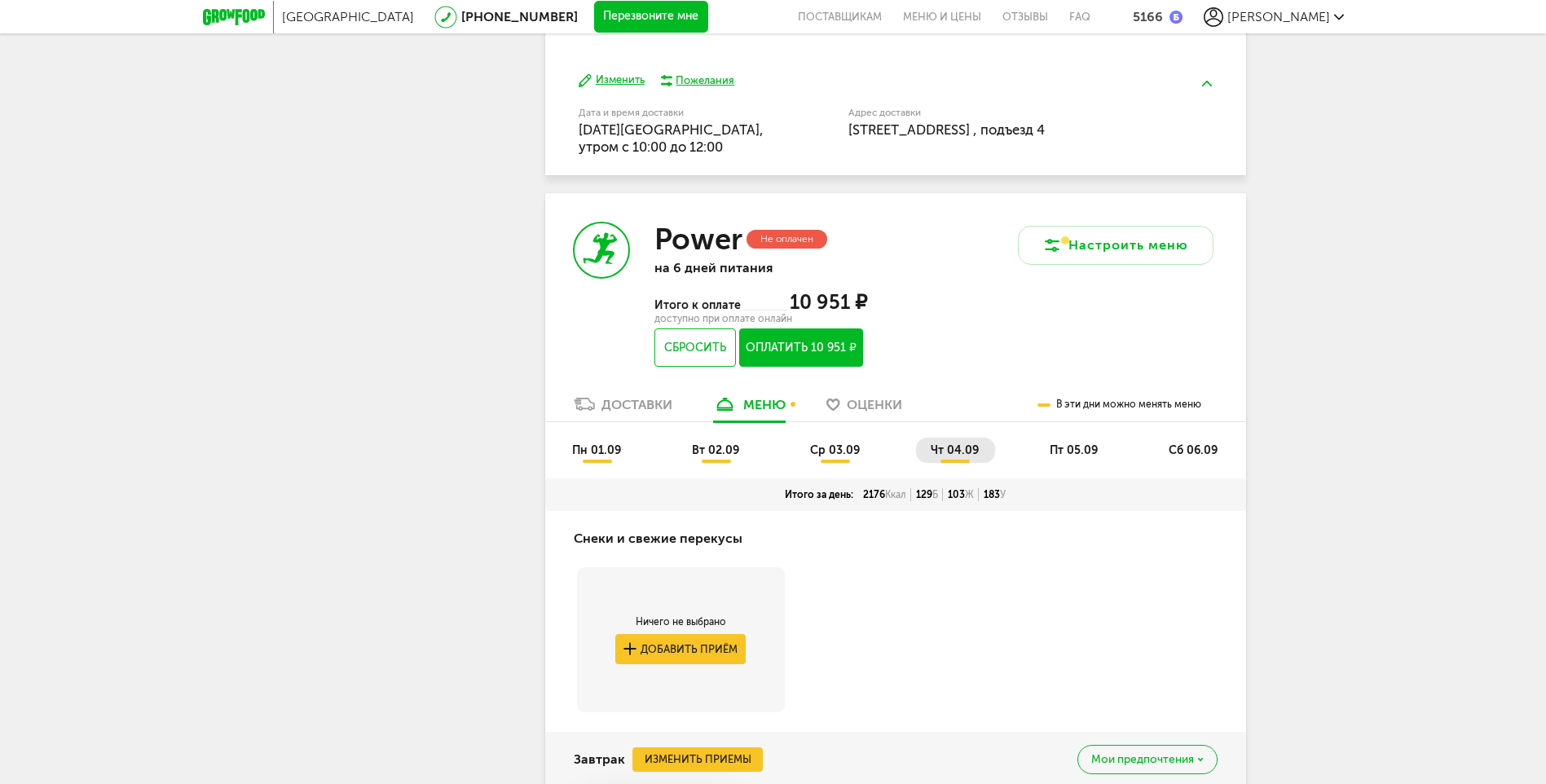
click at [1064, 448] on span "пт 05.09" at bounding box center [1073, 450] width 48 height 14
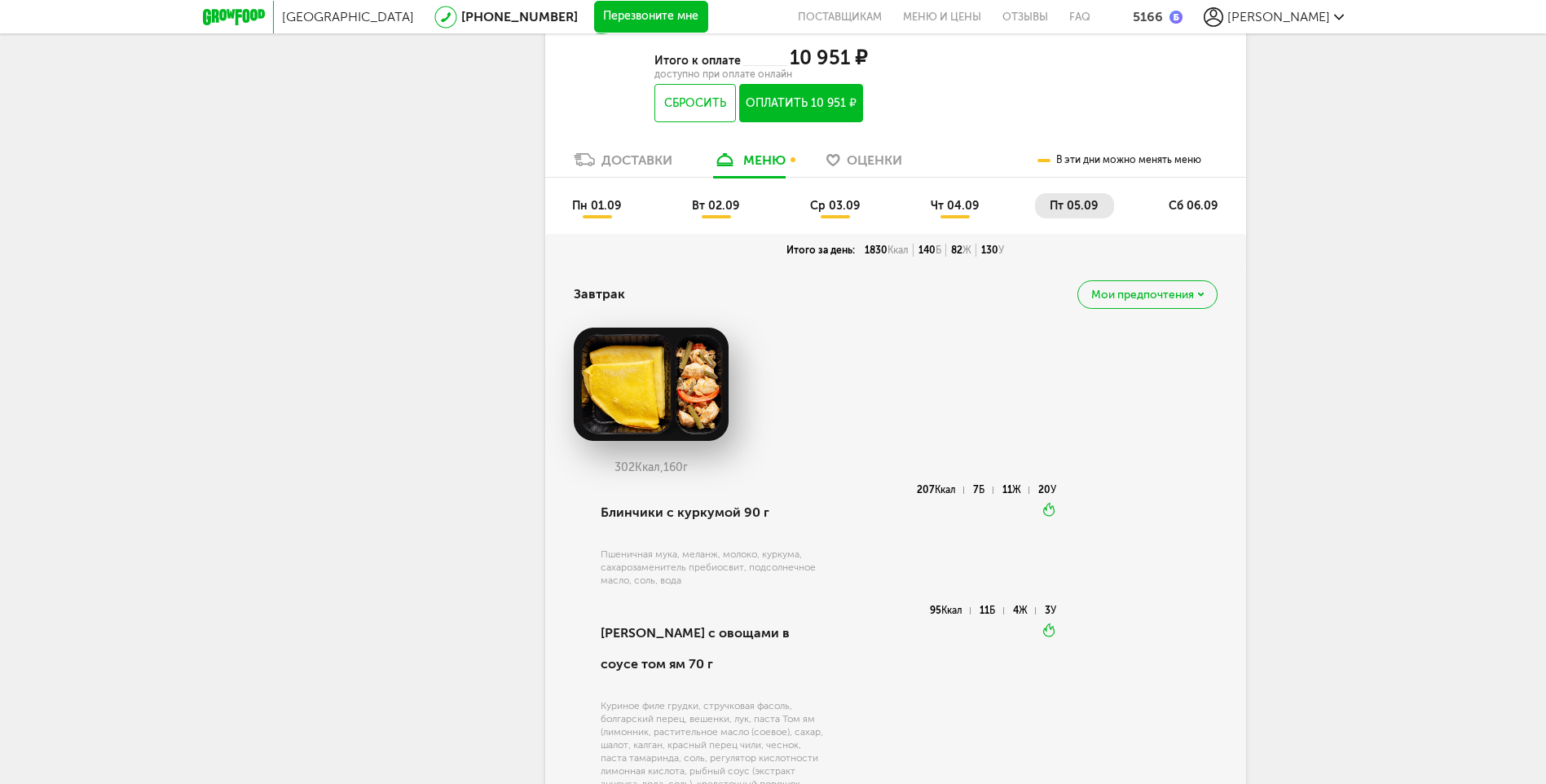
scroll to position [790, 0]
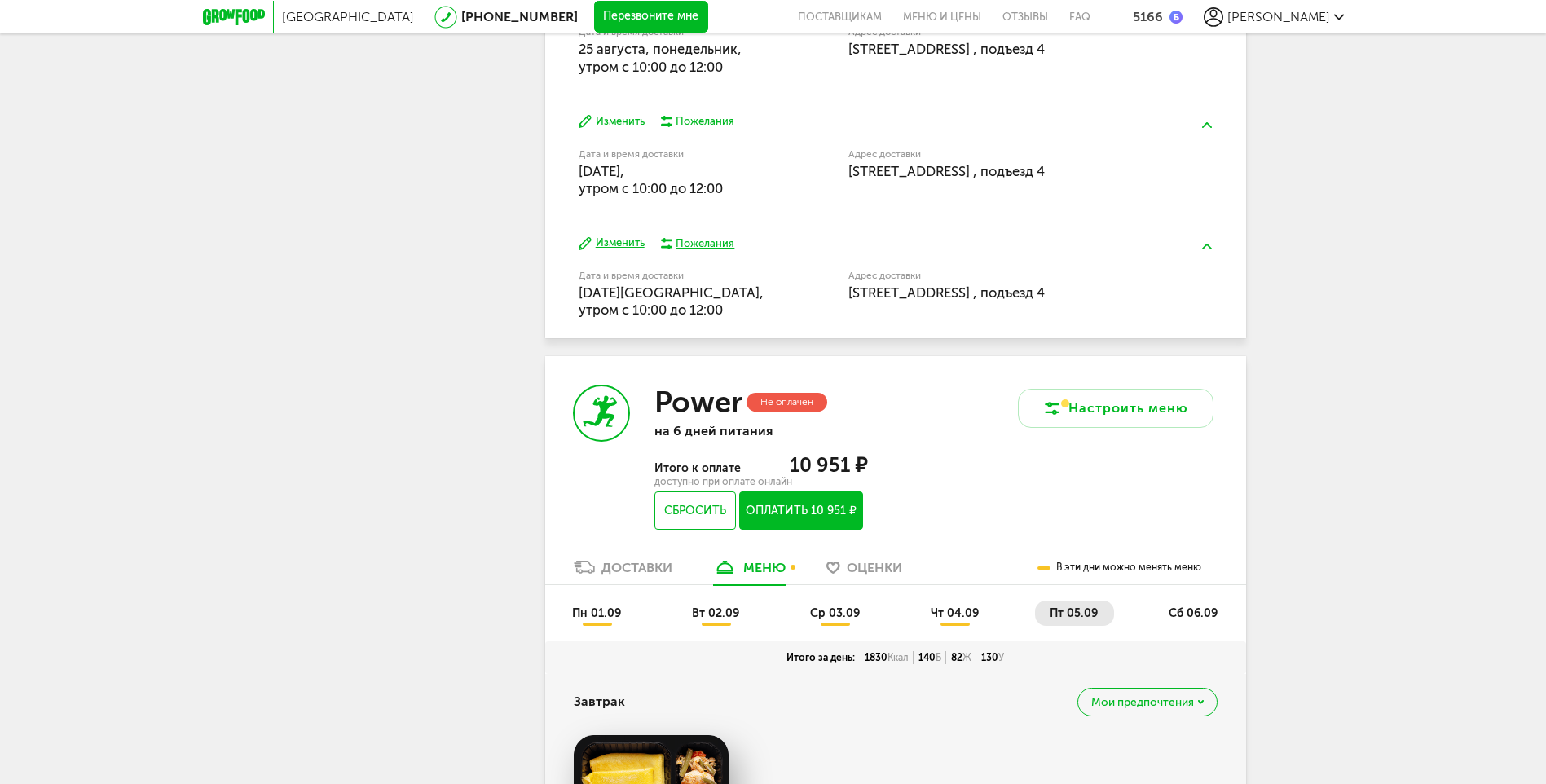
click at [826, 512] on button "Оплатить 10 951 ₽" at bounding box center [800, 510] width 123 height 38
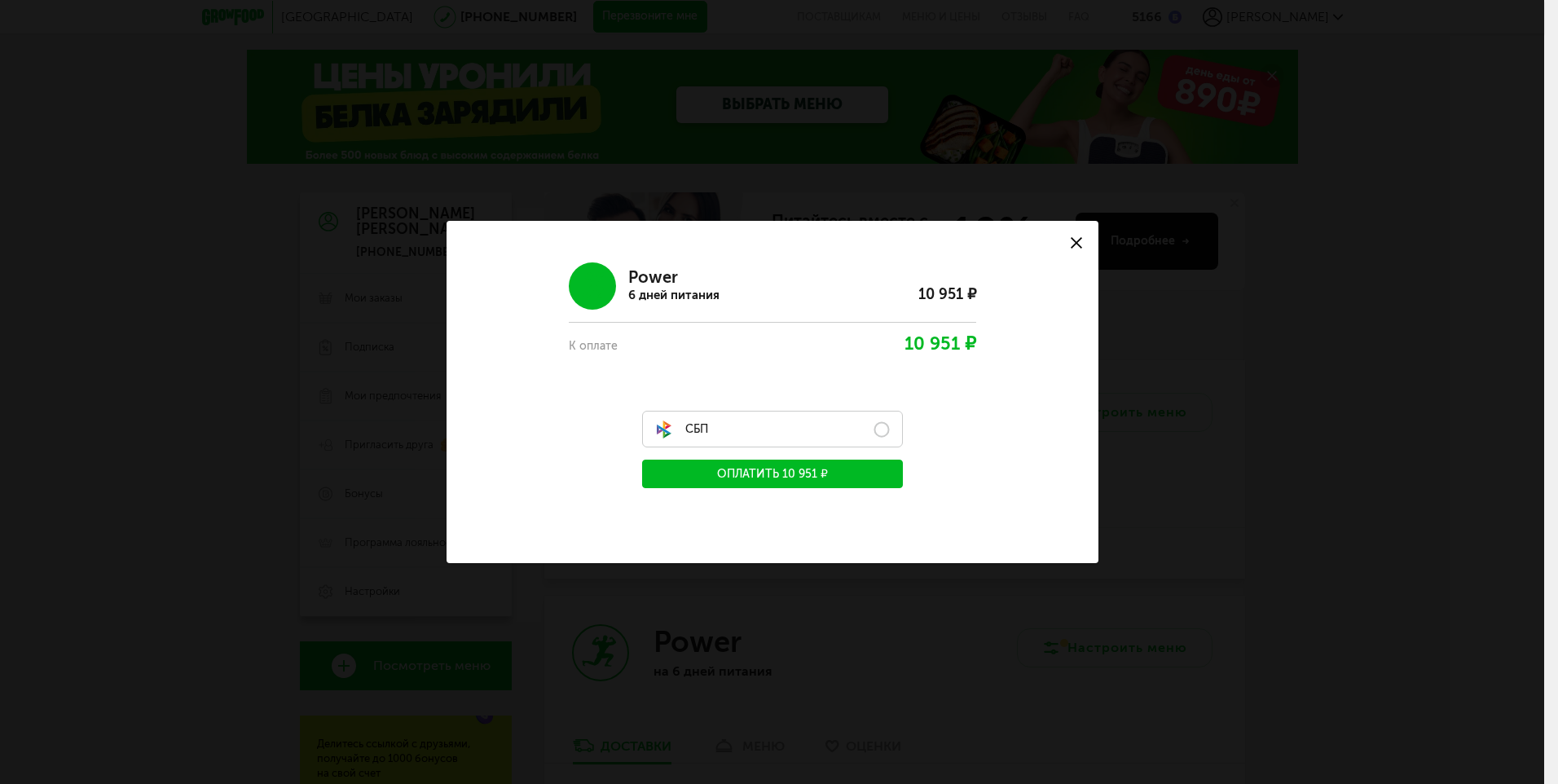
click at [882, 430] on label "СБП" at bounding box center [772, 429] width 261 height 37
click at [748, 468] on button "Оплатить 10 951 ₽" at bounding box center [772, 474] width 261 height 28
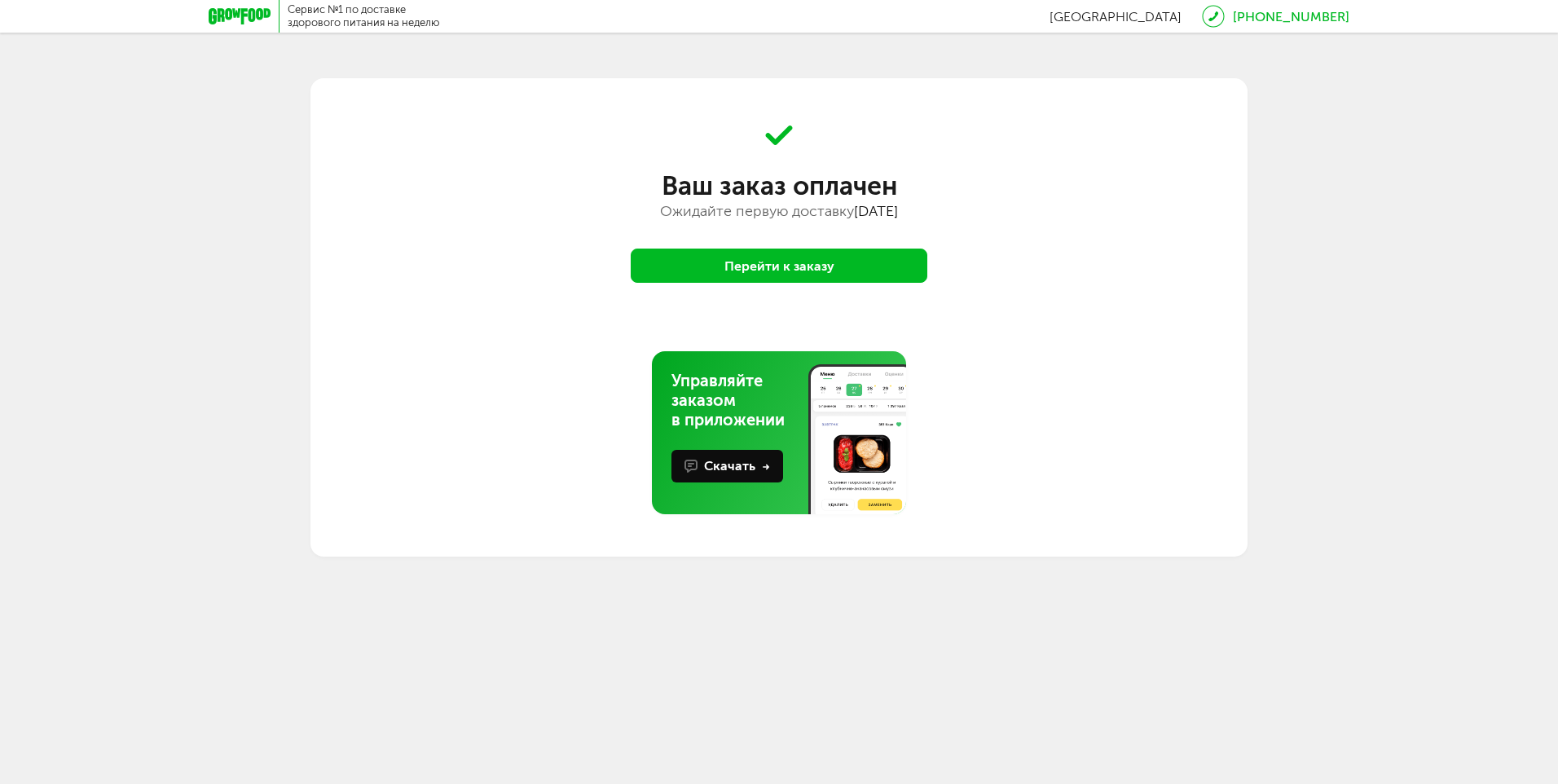
click at [816, 270] on button "Перейти к заказу" at bounding box center [779, 265] width 296 height 34
